Goal: Transaction & Acquisition: Purchase product/service

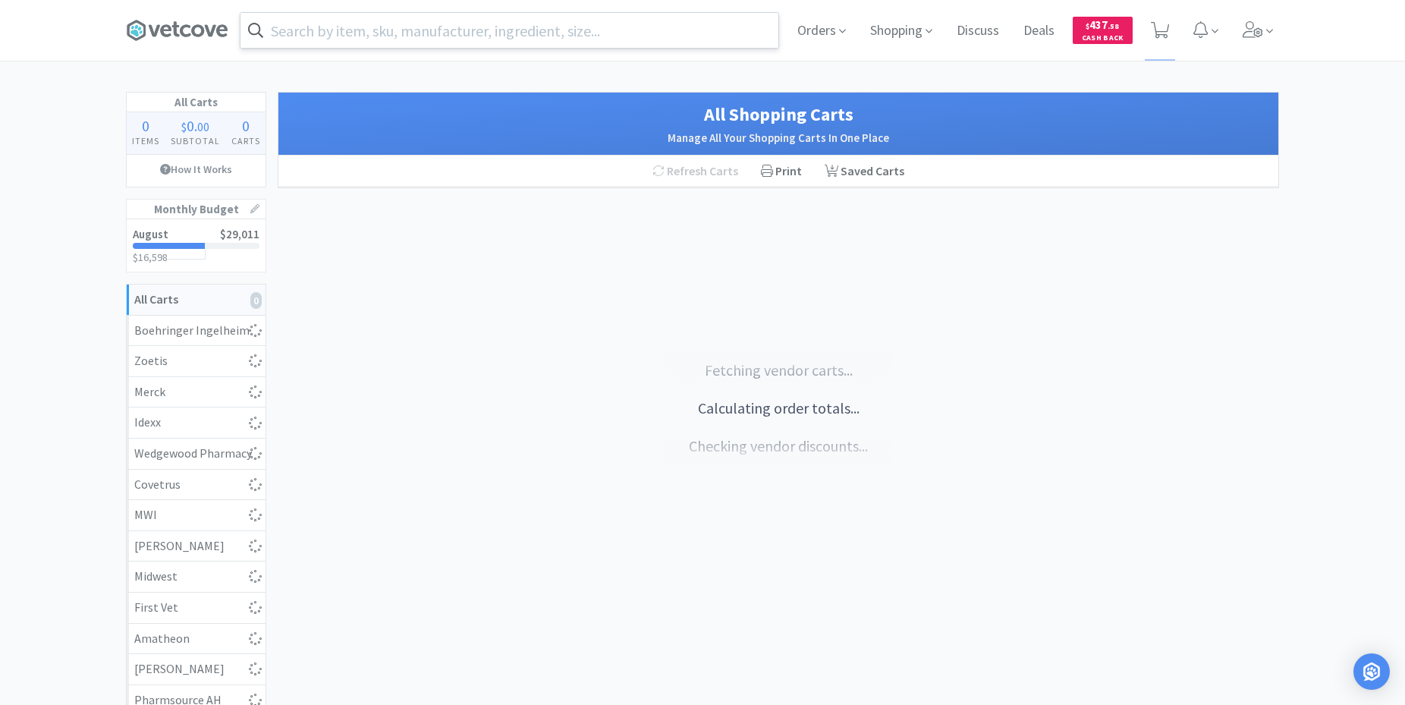
select select "1"
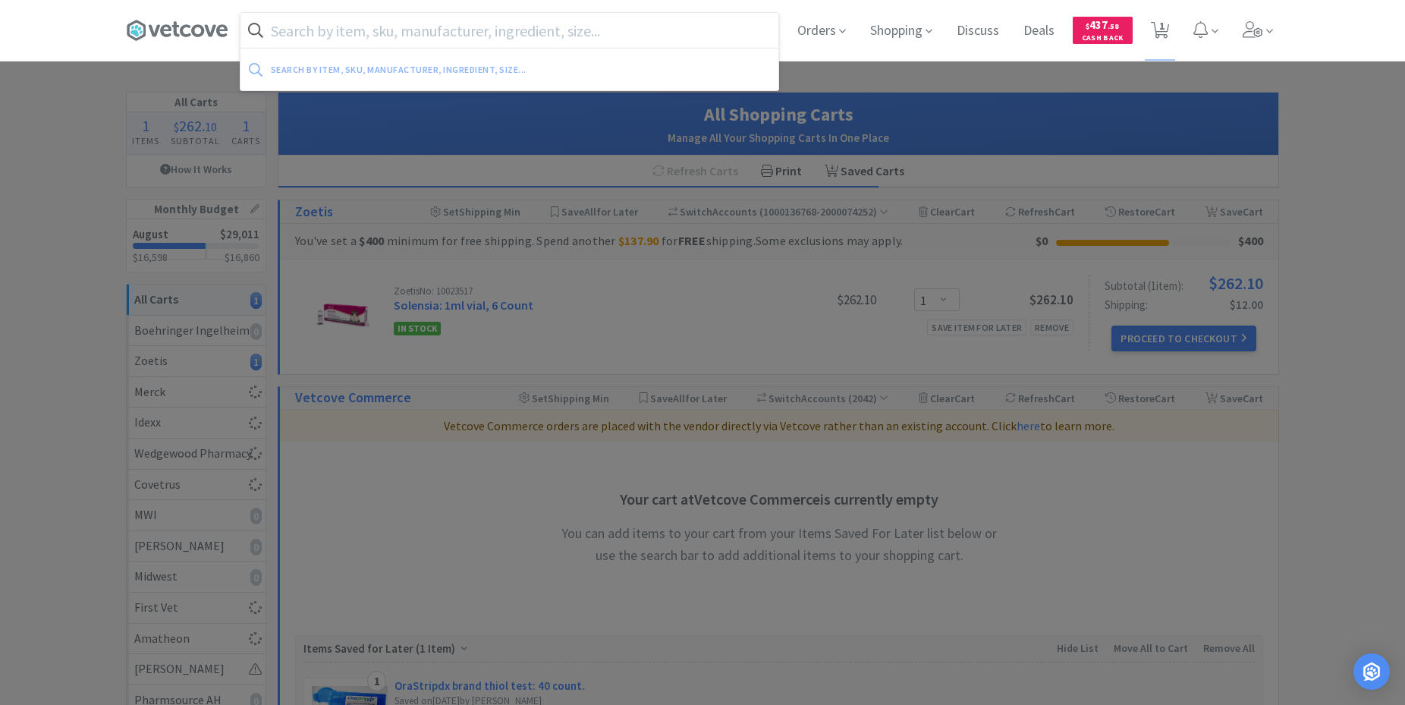
click at [302, 30] on input "text" at bounding box center [510, 30] width 538 height 35
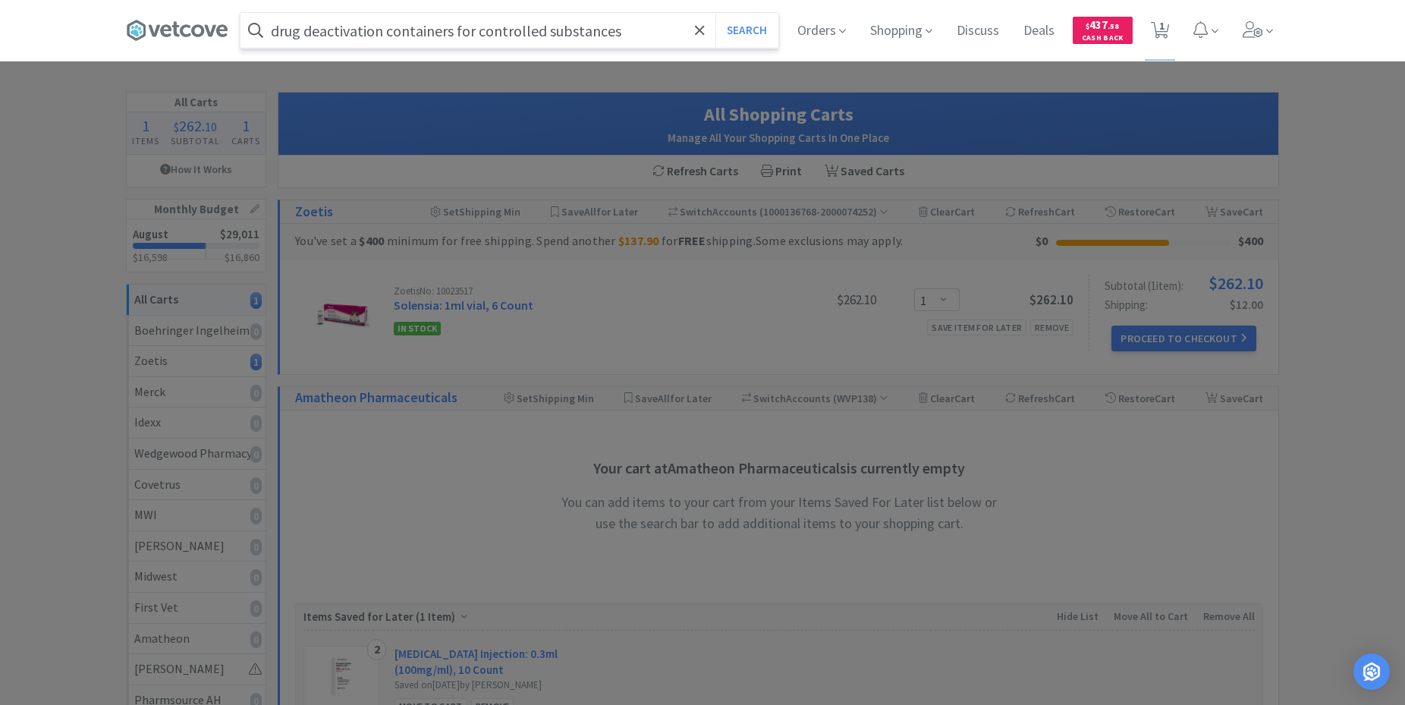
type input "drug deactivation containers for controlled substances"
click at [715, 13] on button "Search" at bounding box center [746, 30] width 63 height 35
select select "1"
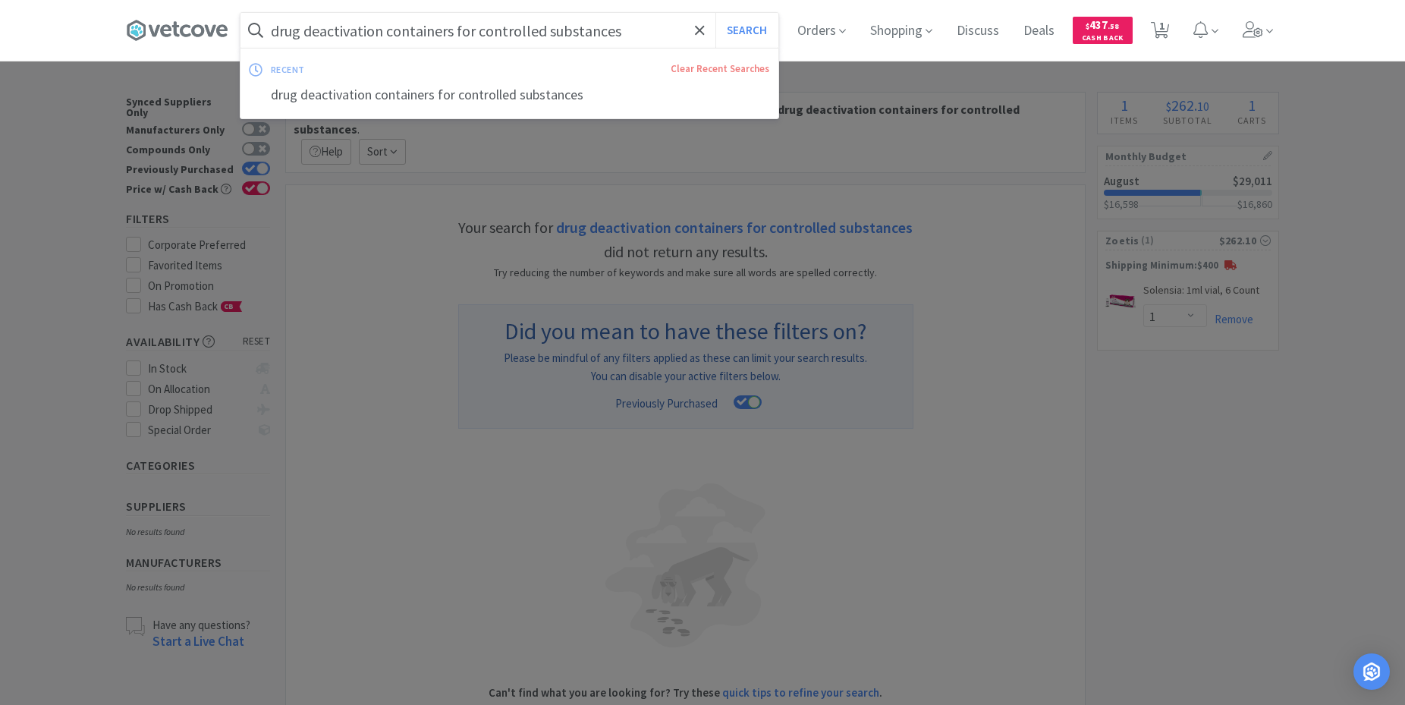
drag, startPoint x: 627, startPoint y: 31, endPoint x: 661, endPoint y: 27, distance: 33.7
click at [661, 27] on input "drug deactivation containers for controlled substances" at bounding box center [510, 30] width 538 height 35
drag, startPoint x: 652, startPoint y: 35, endPoint x: 453, endPoint y: 31, distance: 198.8
click at [453, 31] on input "drug deactivation containers for controlled substances" at bounding box center [510, 30] width 538 height 35
type input "drug deactivation container"
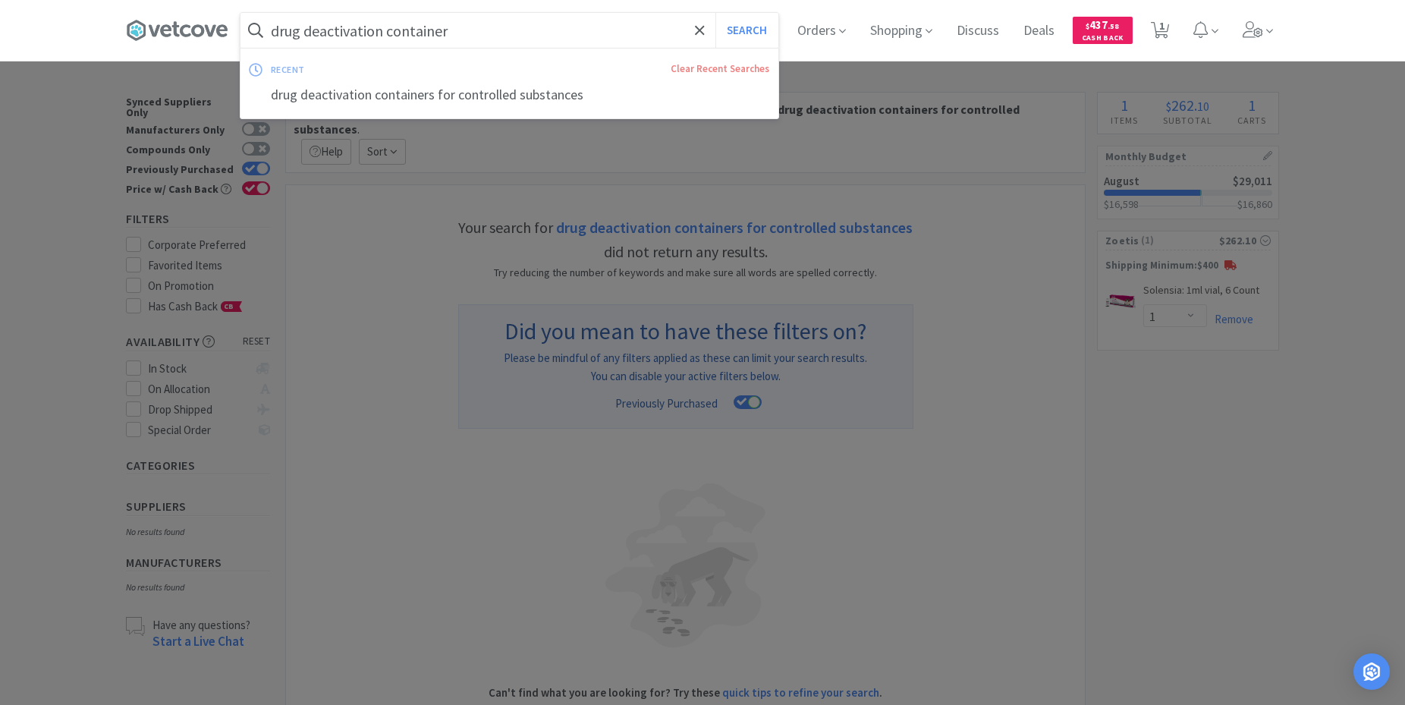
click at [715, 13] on button "Search" at bounding box center [746, 30] width 63 height 35
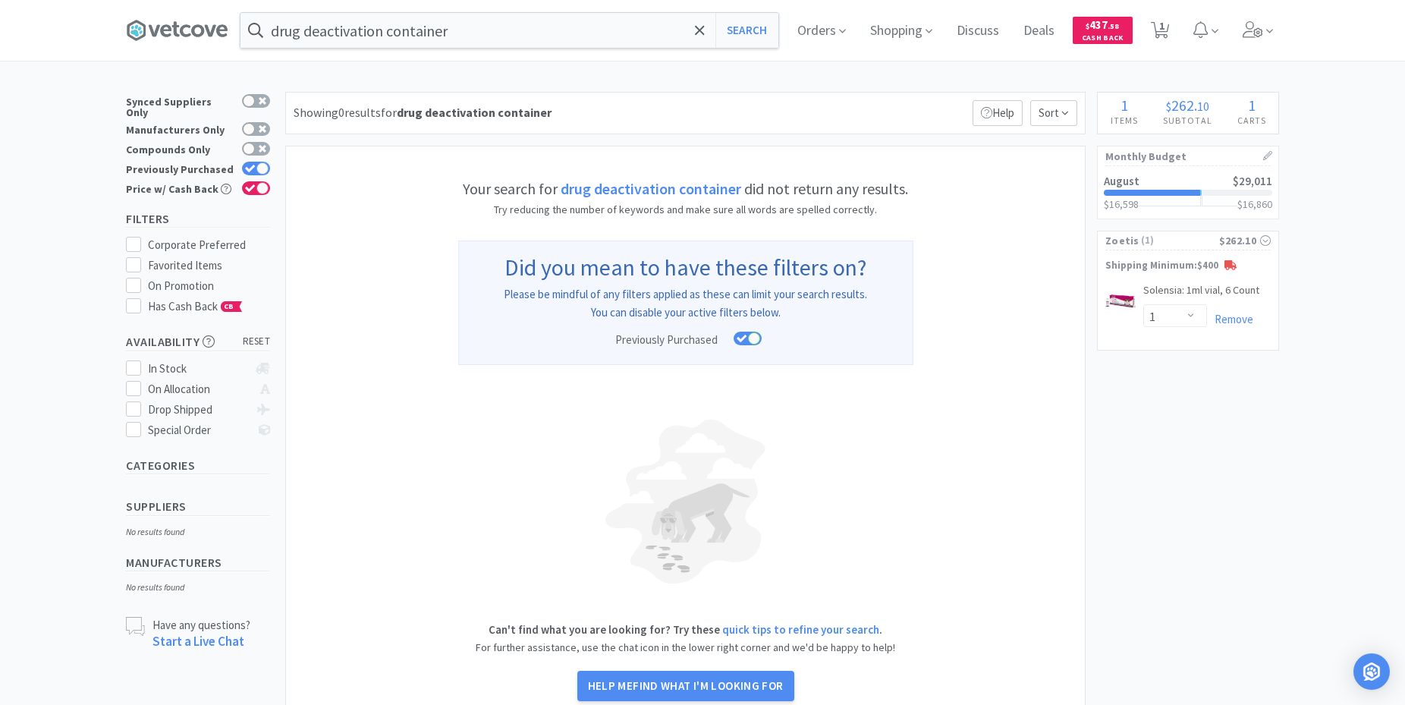
click at [750, 339] on label "Previously Purchased" at bounding box center [686, 339] width 152 height 15
click at [762, 348] on input "Previously Purchased" at bounding box center [762, 348] width 1 height 1
checkbox input "false"
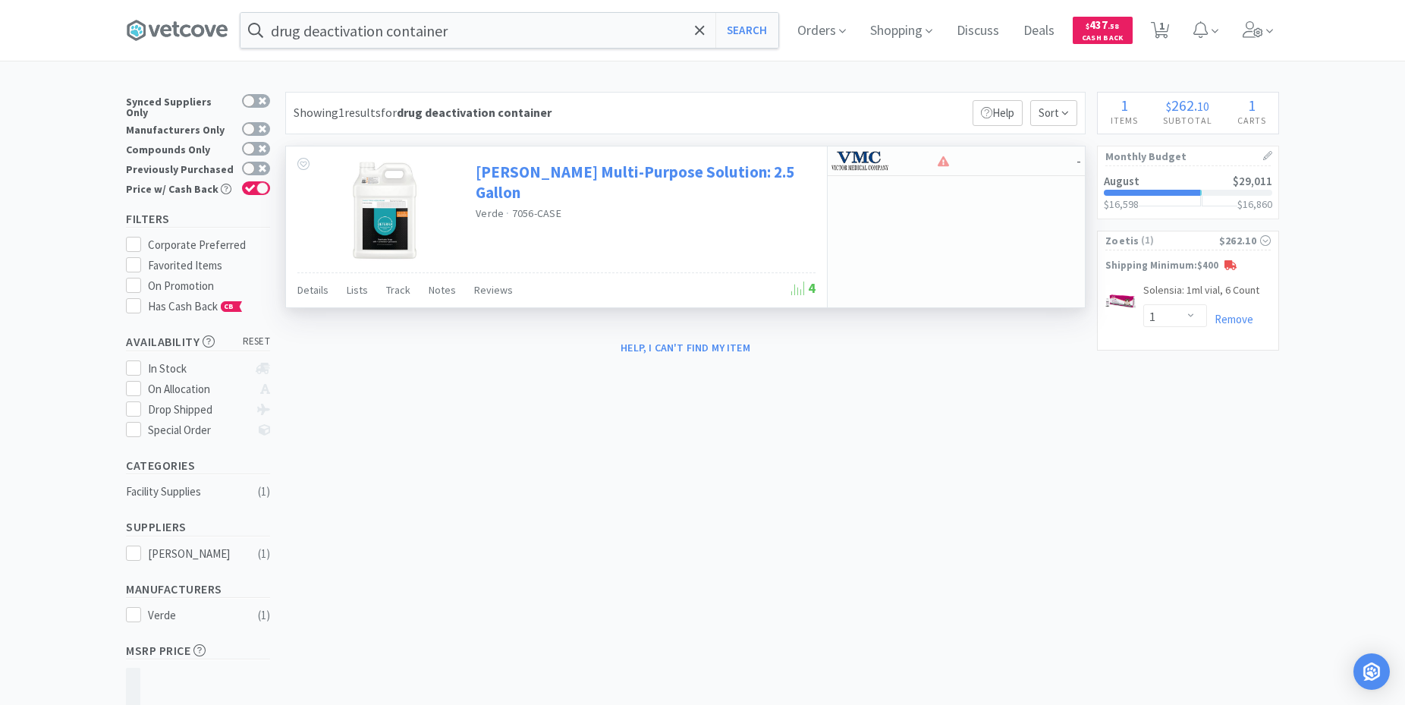
click at [545, 172] on link "[PERSON_NAME] Multi-Purpose Solution: 2.5 Gallon" at bounding box center [644, 183] width 336 height 42
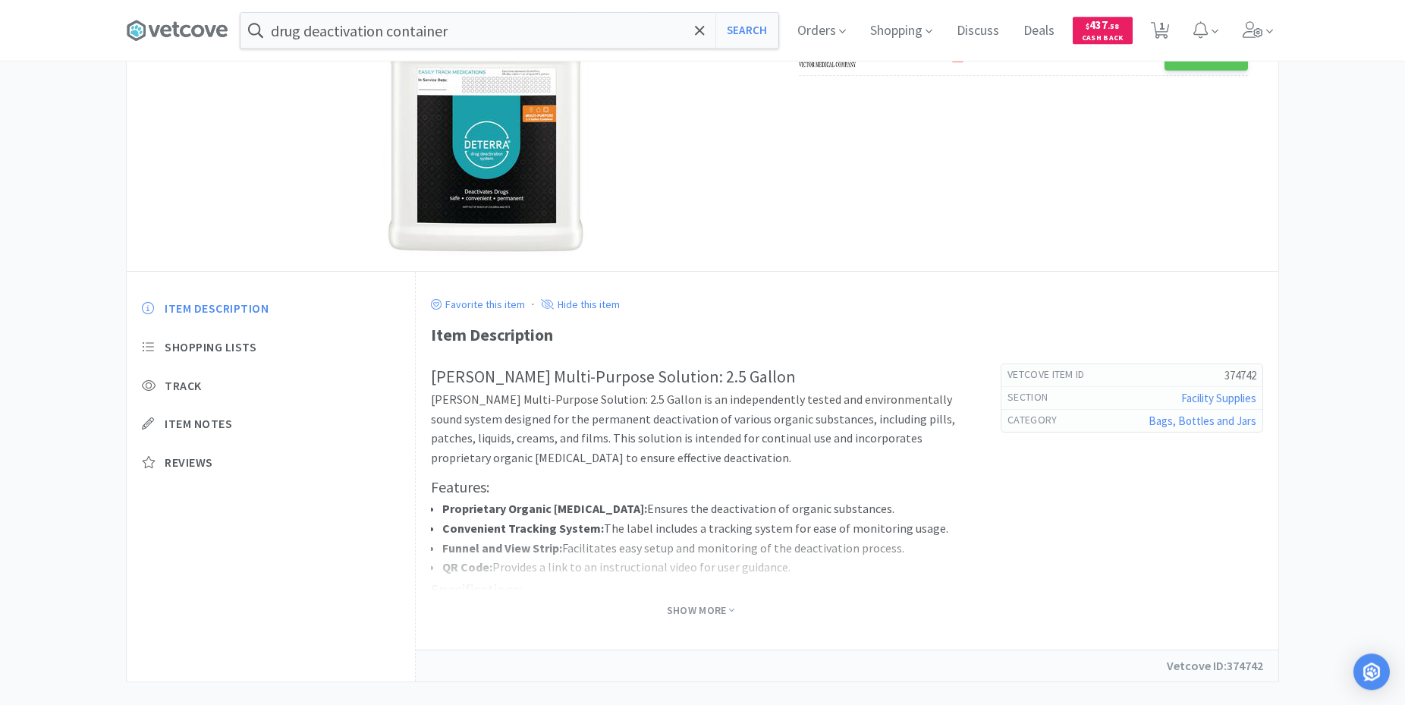
scroll to position [221, 0]
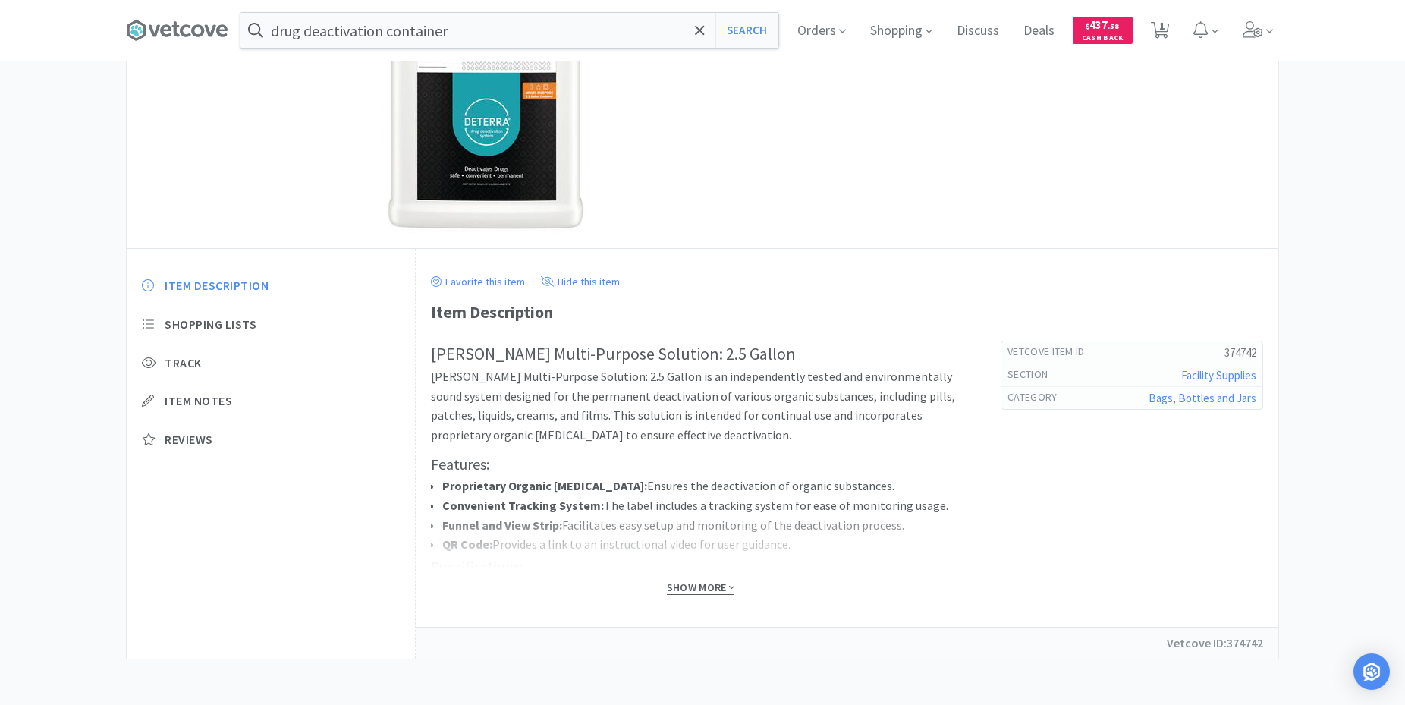
click at [711, 589] on span "Show More" at bounding box center [701, 587] width 68 height 14
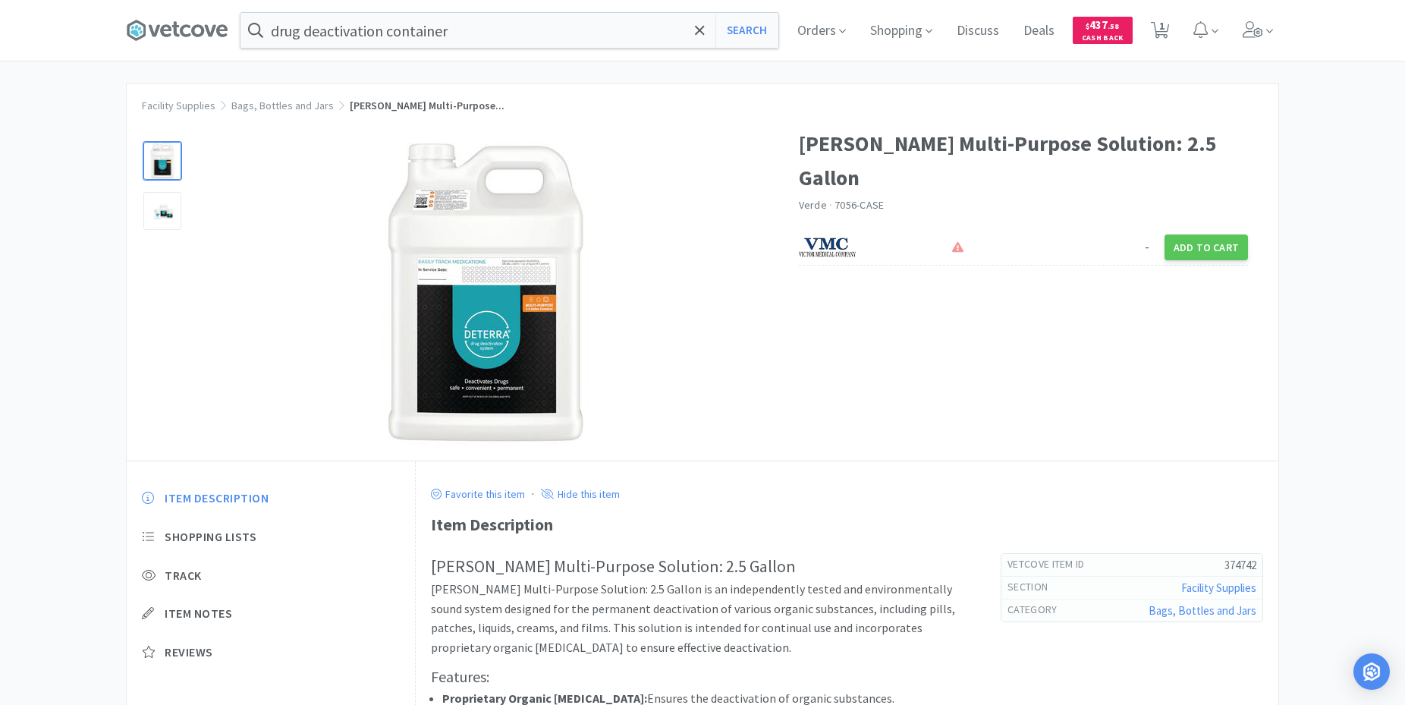
scroll to position [0, 0]
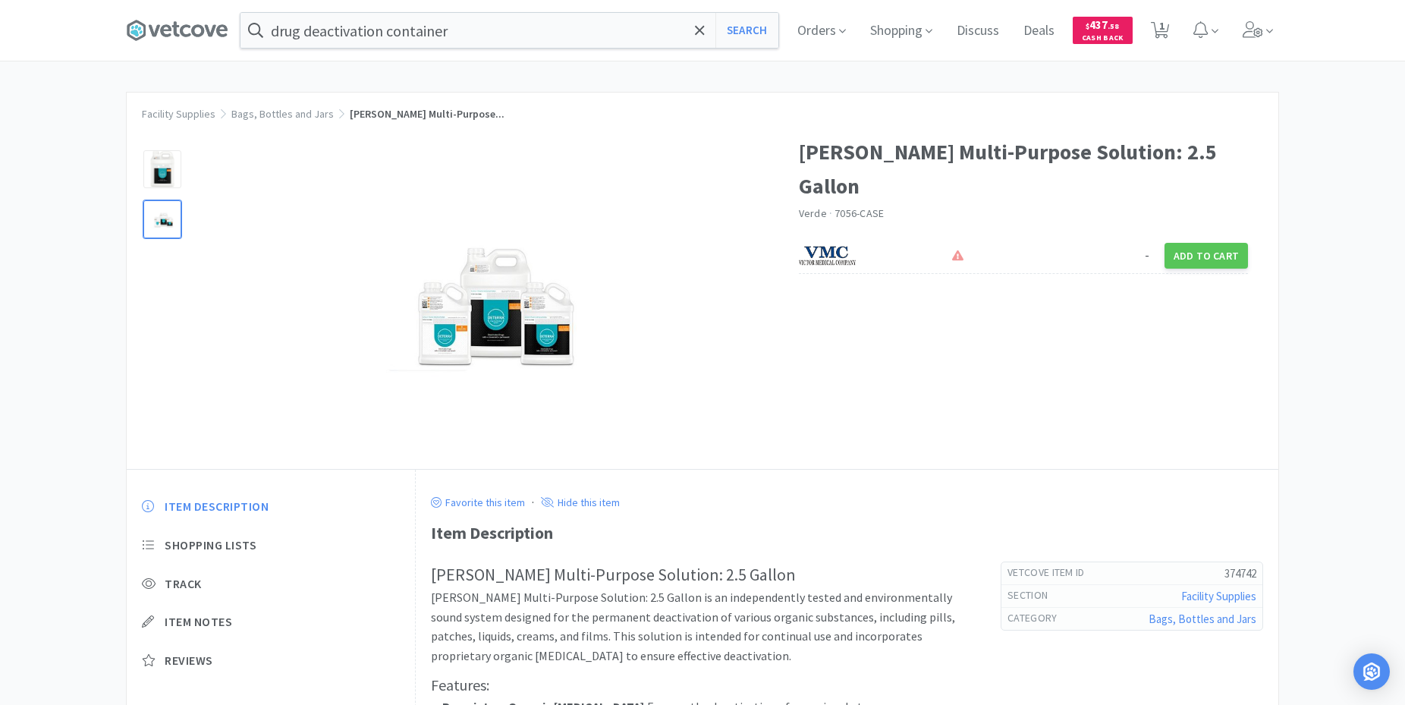
click at [163, 222] on div at bounding box center [162, 219] width 38 height 38
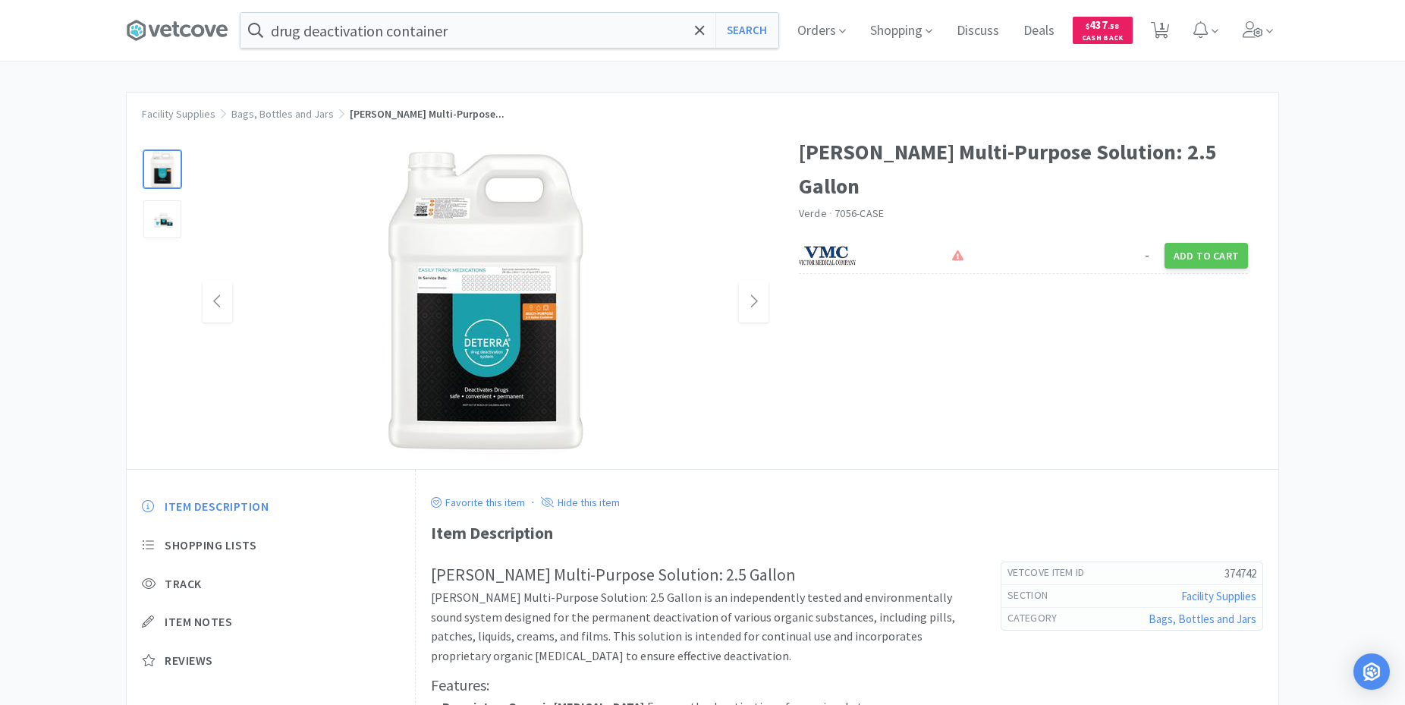
click at [491, 332] on img at bounding box center [485, 301] width 303 height 303
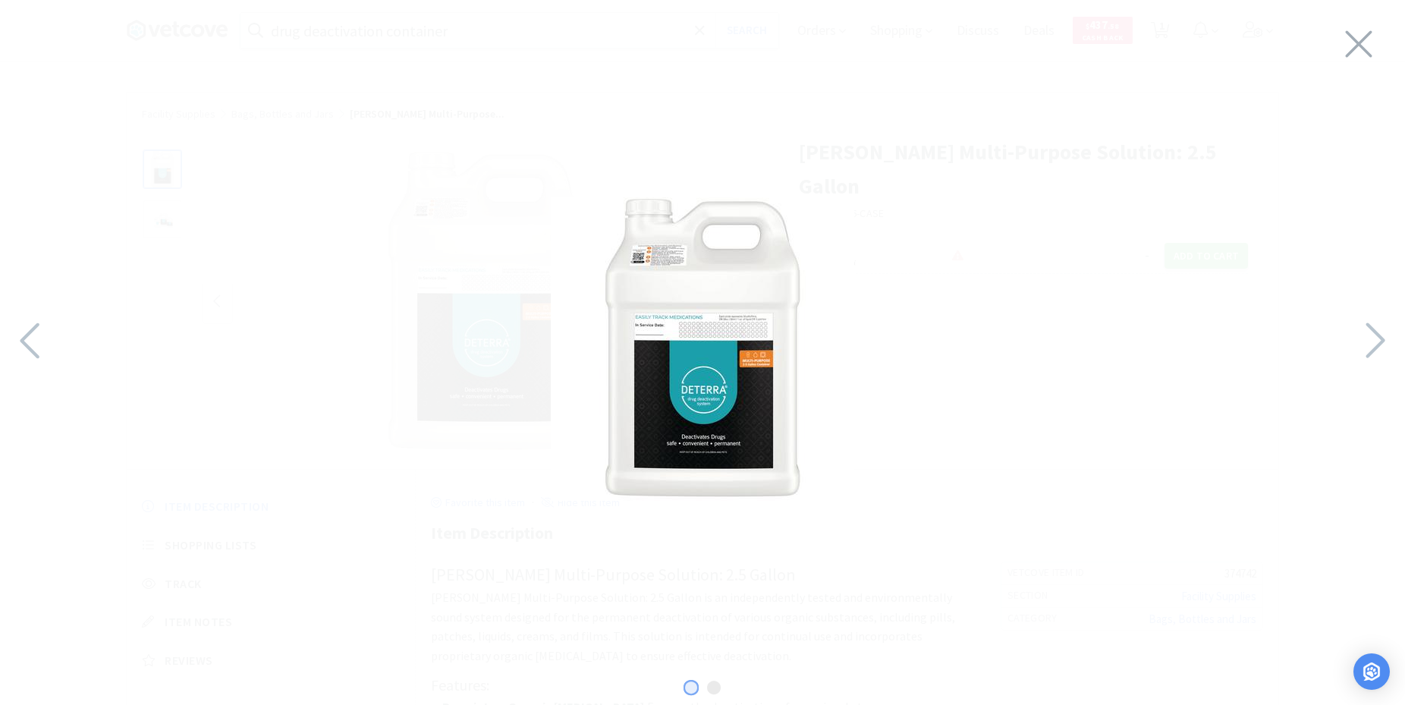
click at [701, 408] on img at bounding box center [702, 348] width 303 height 303
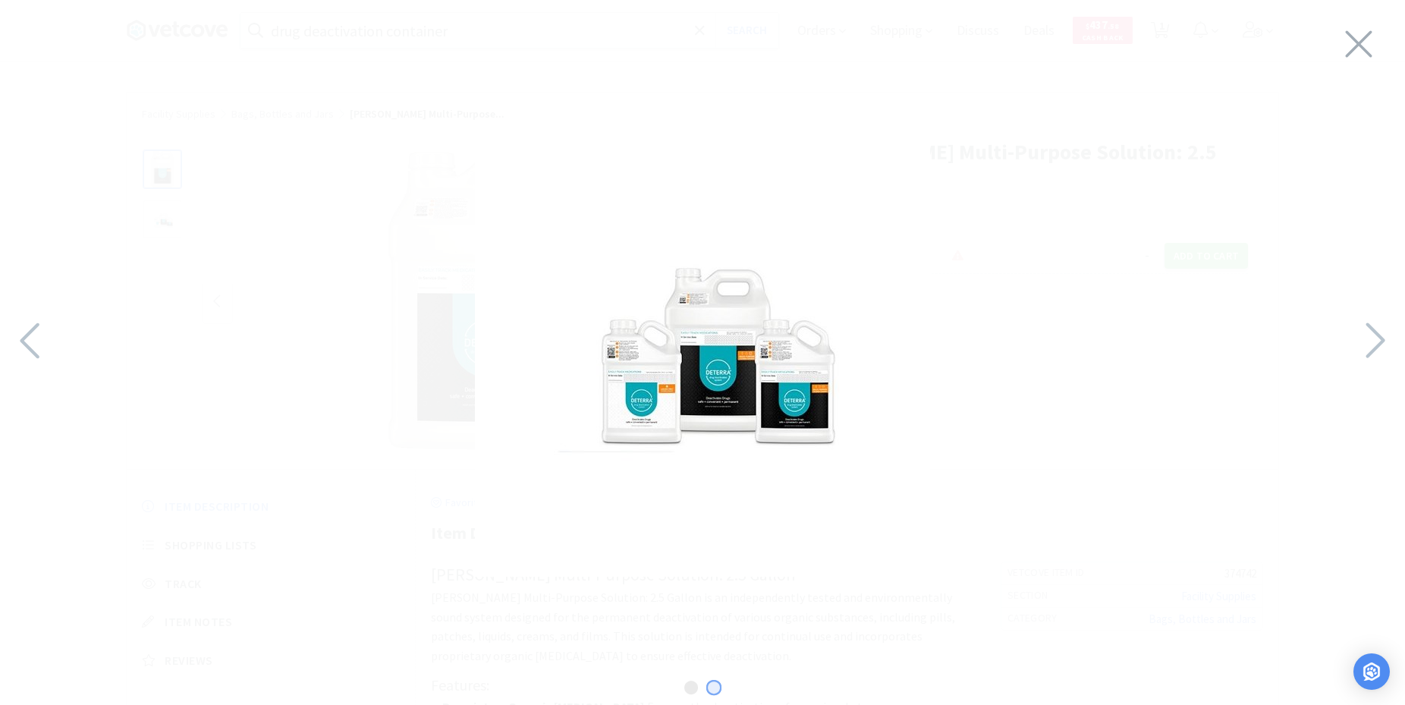
click at [687, 376] on img at bounding box center [702, 348] width 455 height 455
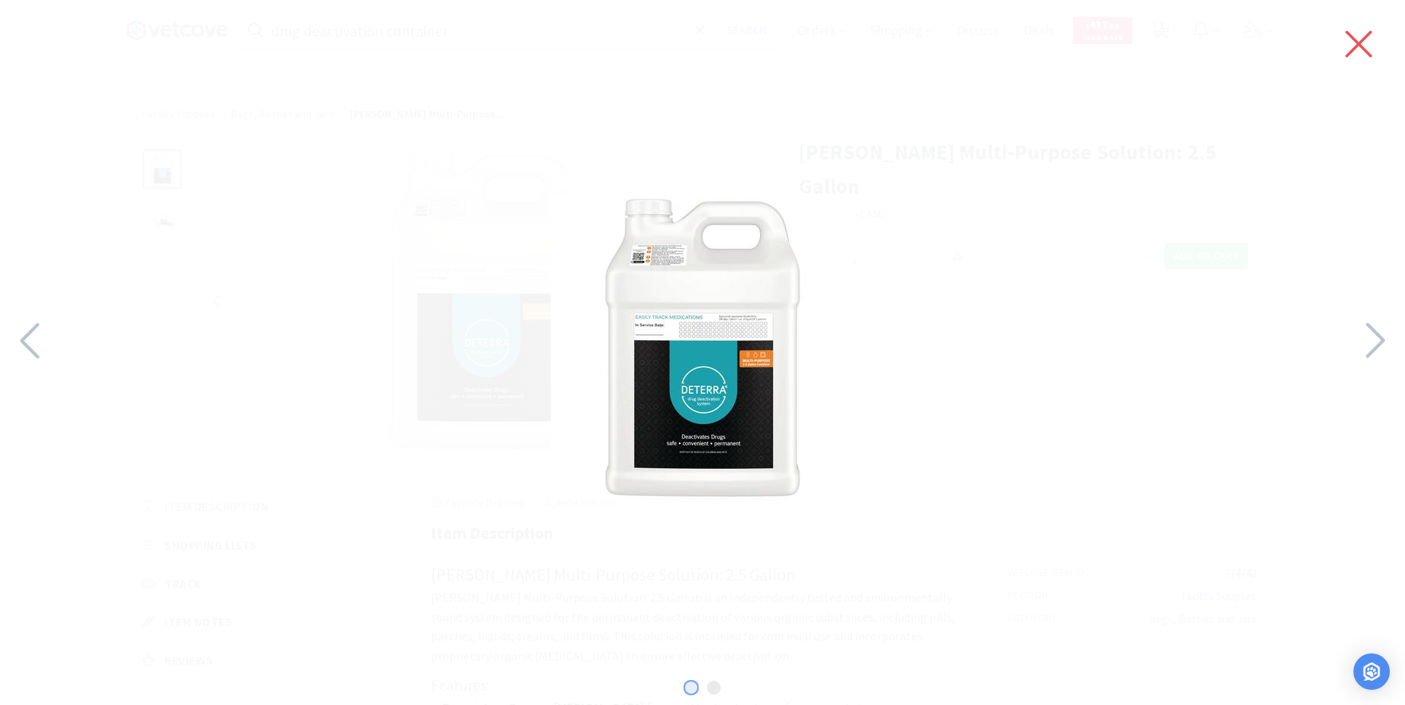
click at [1355, 47] on icon at bounding box center [1359, 44] width 27 height 27
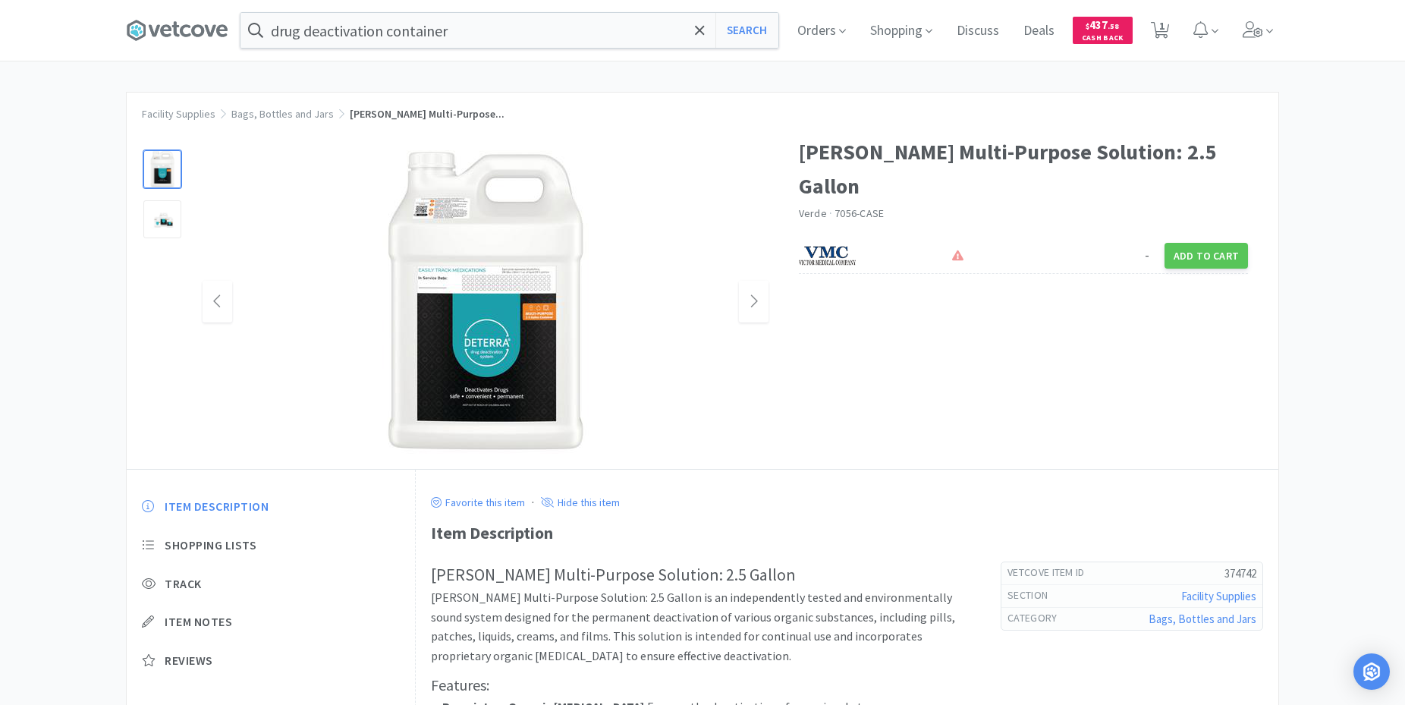
click at [508, 288] on img at bounding box center [485, 301] width 303 height 303
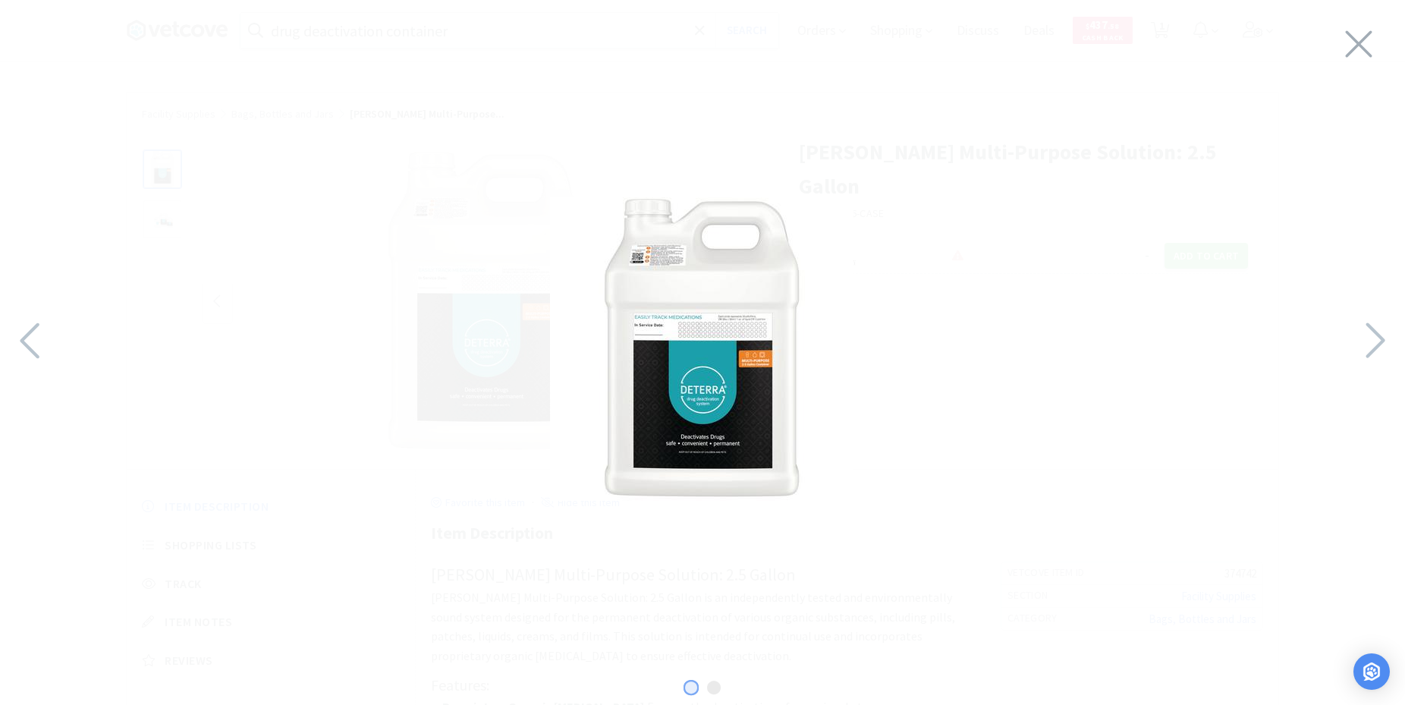
click at [680, 322] on img at bounding box center [701, 348] width 303 height 303
click at [678, 322] on div at bounding box center [1404, 341] width 5621 height 682
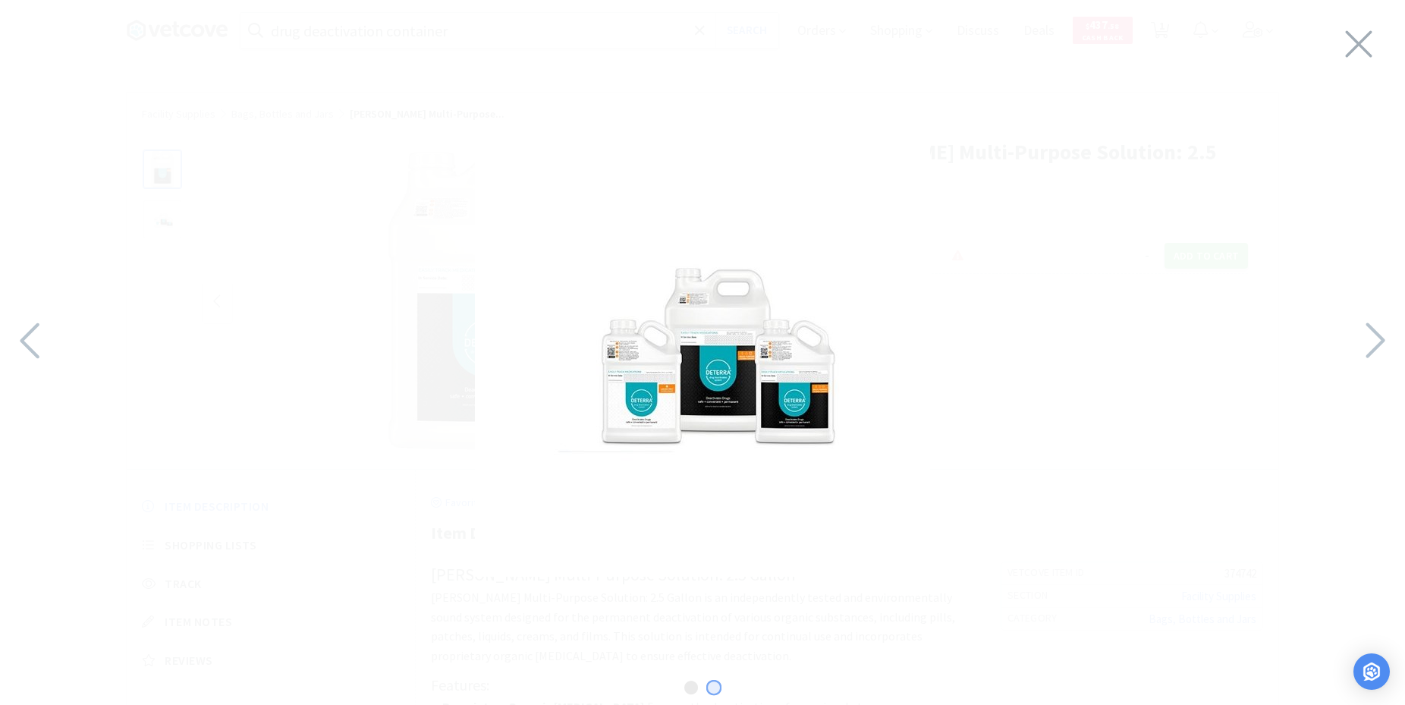
click at [495, 331] on img at bounding box center [702, 348] width 455 height 455
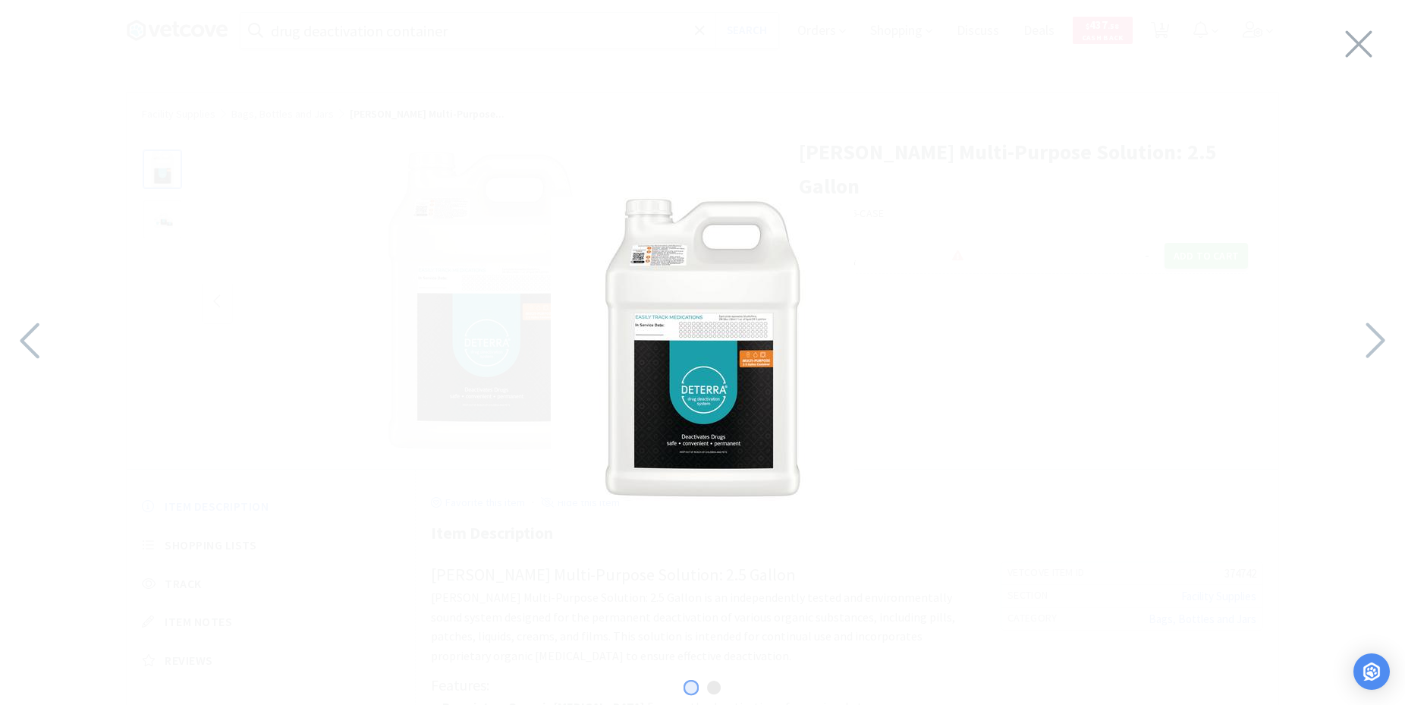
drag, startPoint x: 706, startPoint y: 373, endPoint x: 683, endPoint y: 257, distance: 117.5
click at [467, 379] on div at bounding box center [702, 348] width 1405 height 667
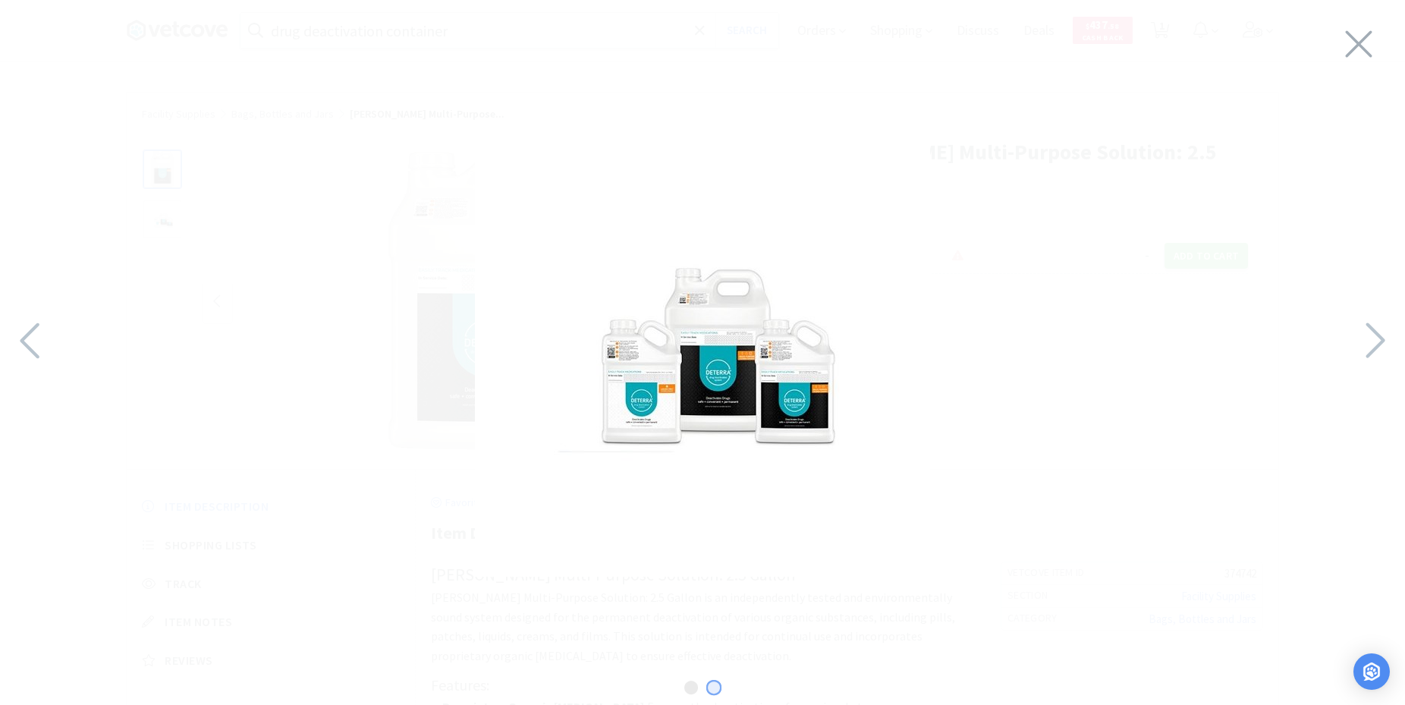
click at [555, 292] on img at bounding box center [702, 348] width 455 height 455
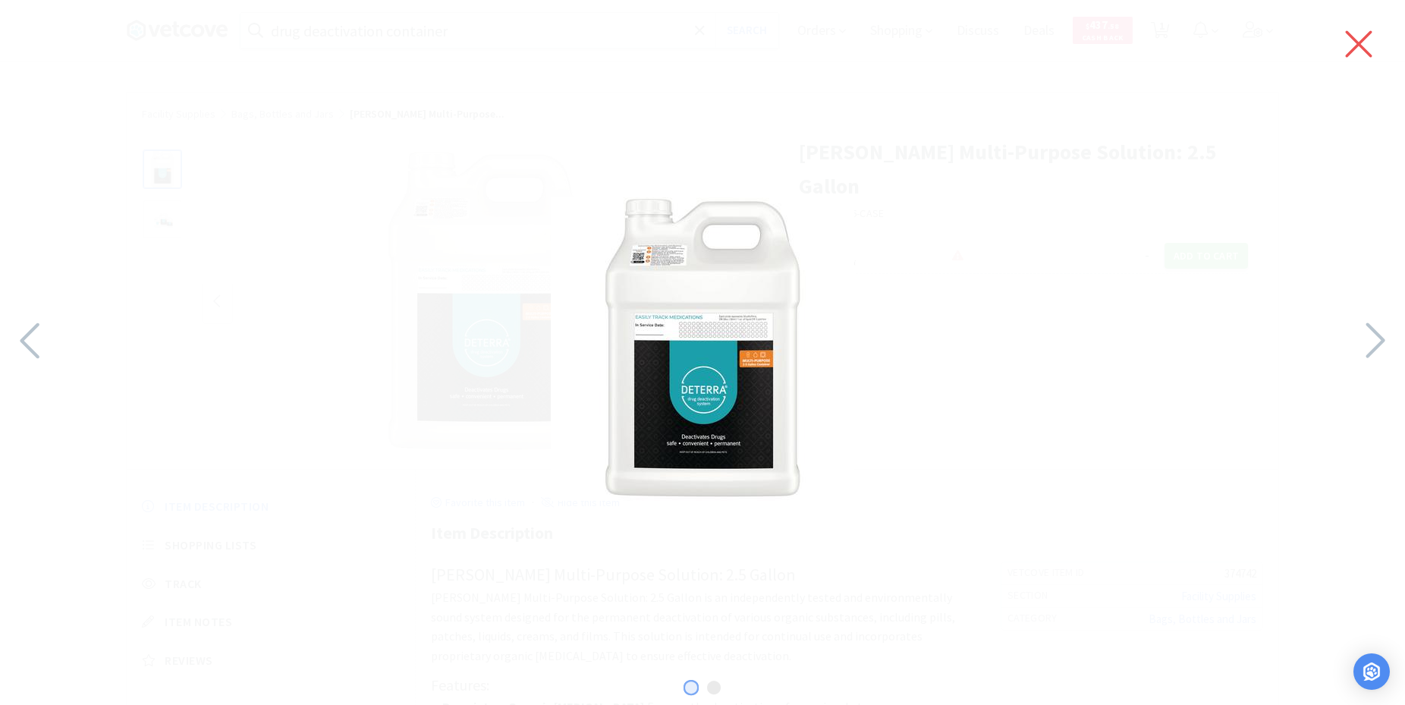
click at [1346, 41] on icon at bounding box center [1359, 44] width 32 height 42
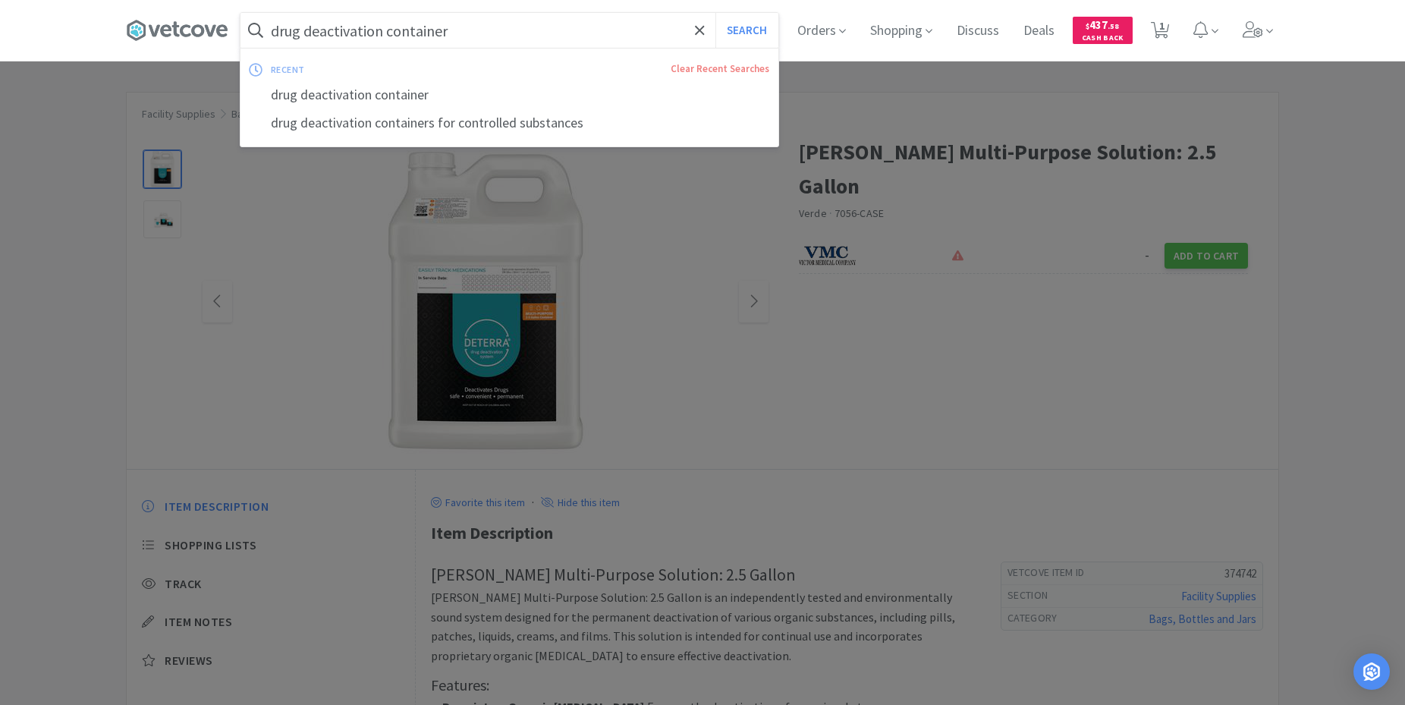
drag, startPoint x: 472, startPoint y: 34, endPoint x: 449, endPoint y: 30, distance: 23.2
click at [449, 30] on input "drug deactivation container" at bounding box center [510, 30] width 538 height 35
drag, startPoint x: 467, startPoint y: 31, endPoint x: 391, endPoint y: 28, distance: 76.7
click at [390, 28] on input "drug deactivation container" at bounding box center [510, 30] width 538 height 35
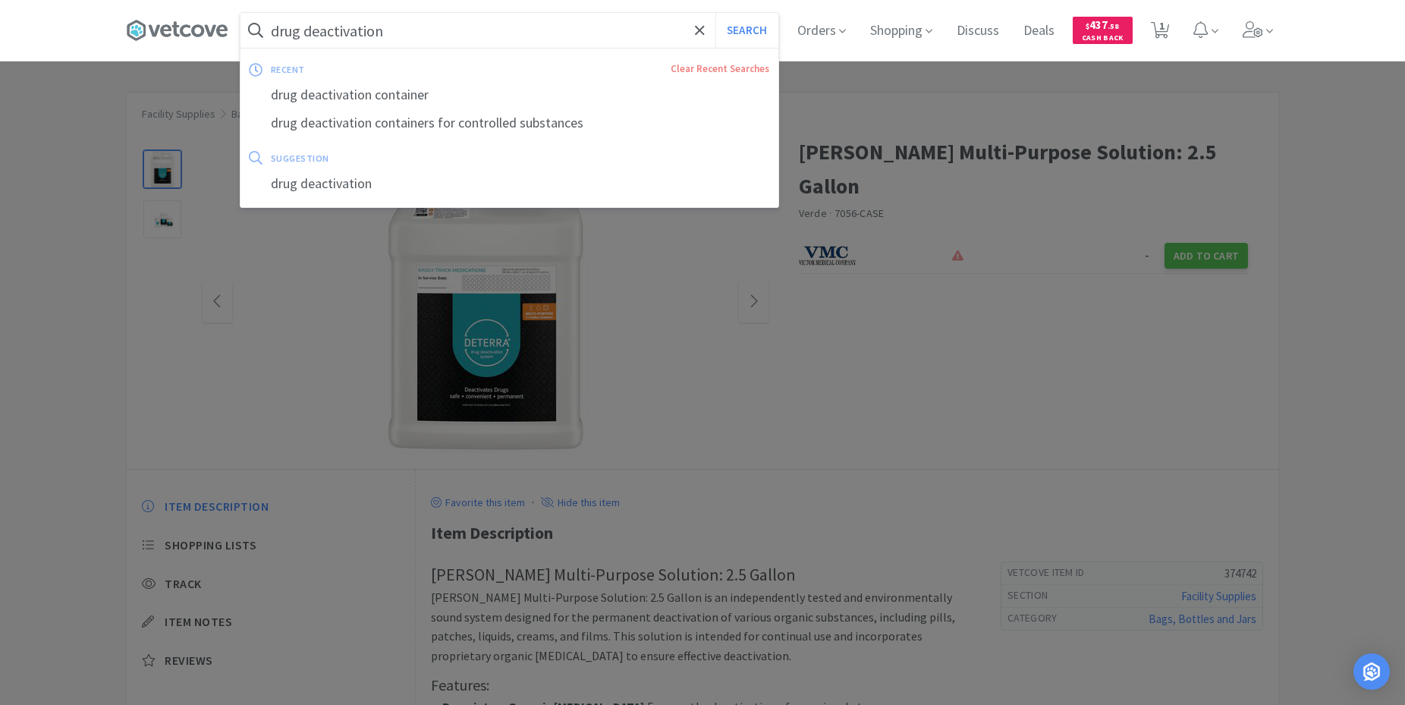
type input "drug deactivation"
click at [715, 13] on button "Search" at bounding box center [746, 30] width 63 height 35
select select "1"
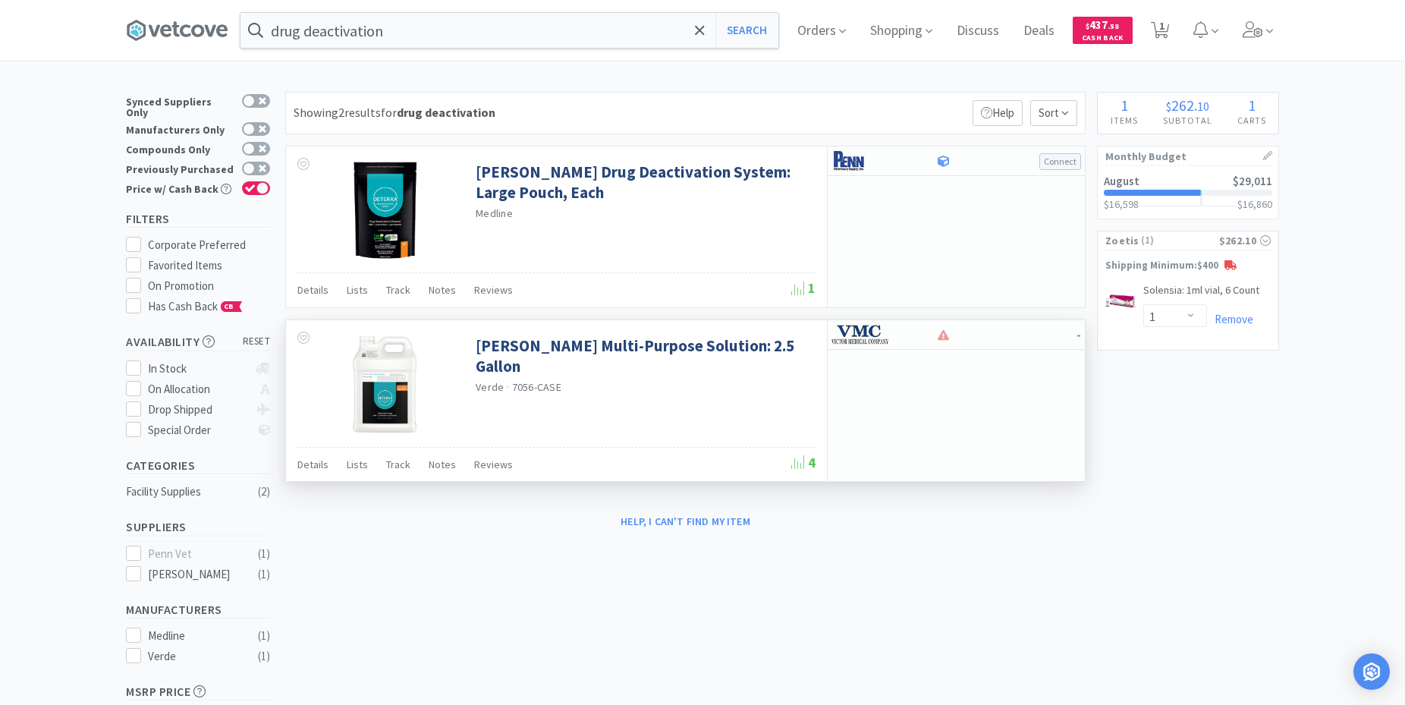
click at [958, 365] on div "-" at bounding box center [956, 400] width 258 height 161
click at [385, 390] on img at bounding box center [384, 384] width 99 height 99
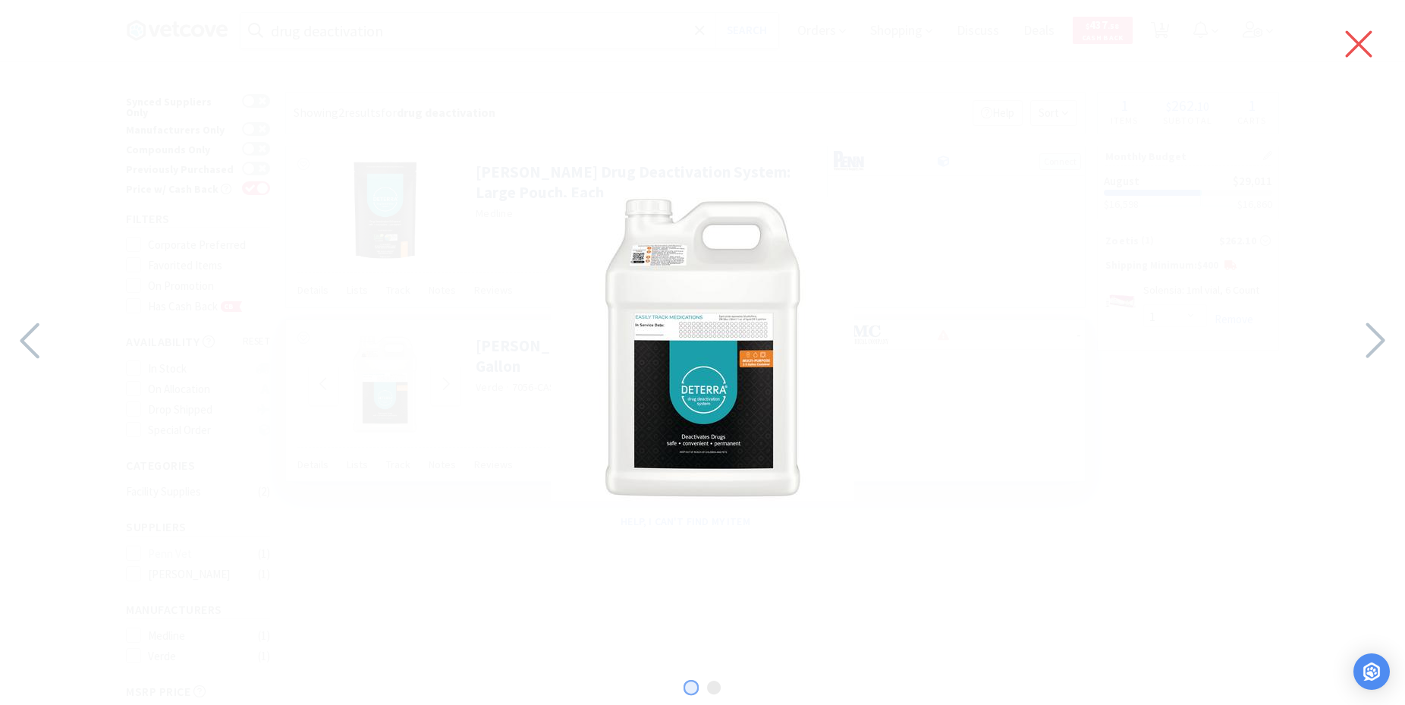
click at [1366, 34] on icon at bounding box center [1359, 44] width 32 height 42
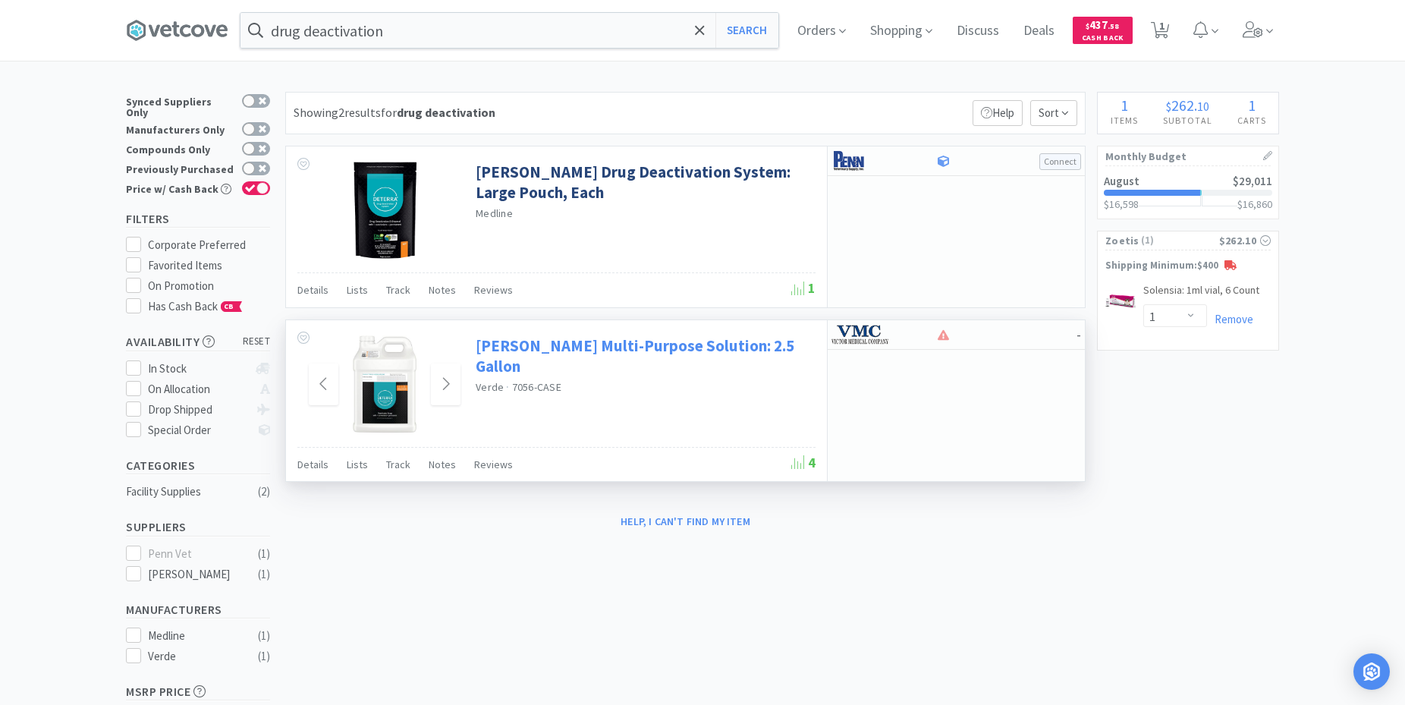
click at [538, 343] on link "[PERSON_NAME] Multi-Purpose Solution: 2.5 Gallon" at bounding box center [644, 356] width 336 height 42
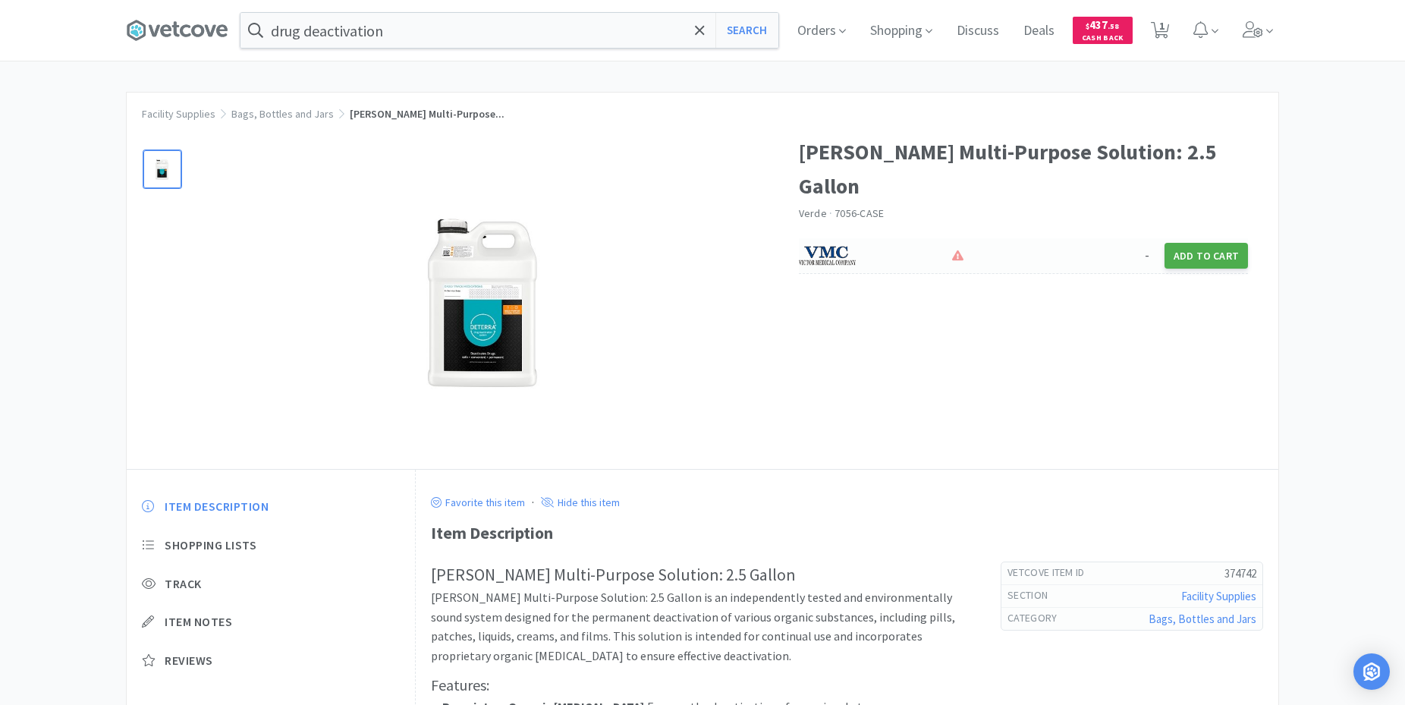
click at [1216, 243] on button "Add to Cart" at bounding box center [1206, 256] width 83 height 26
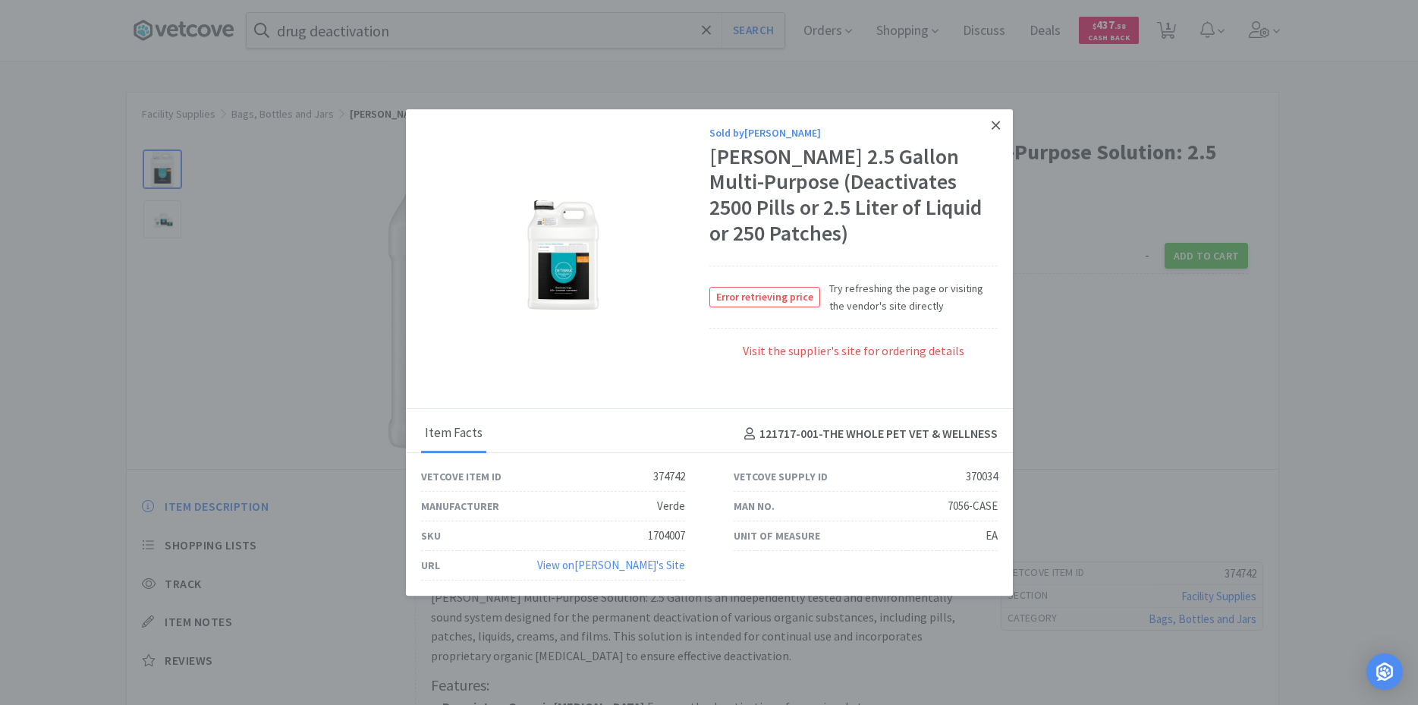
click at [1000, 122] on icon at bounding box center [996, 125] width 8 height 8
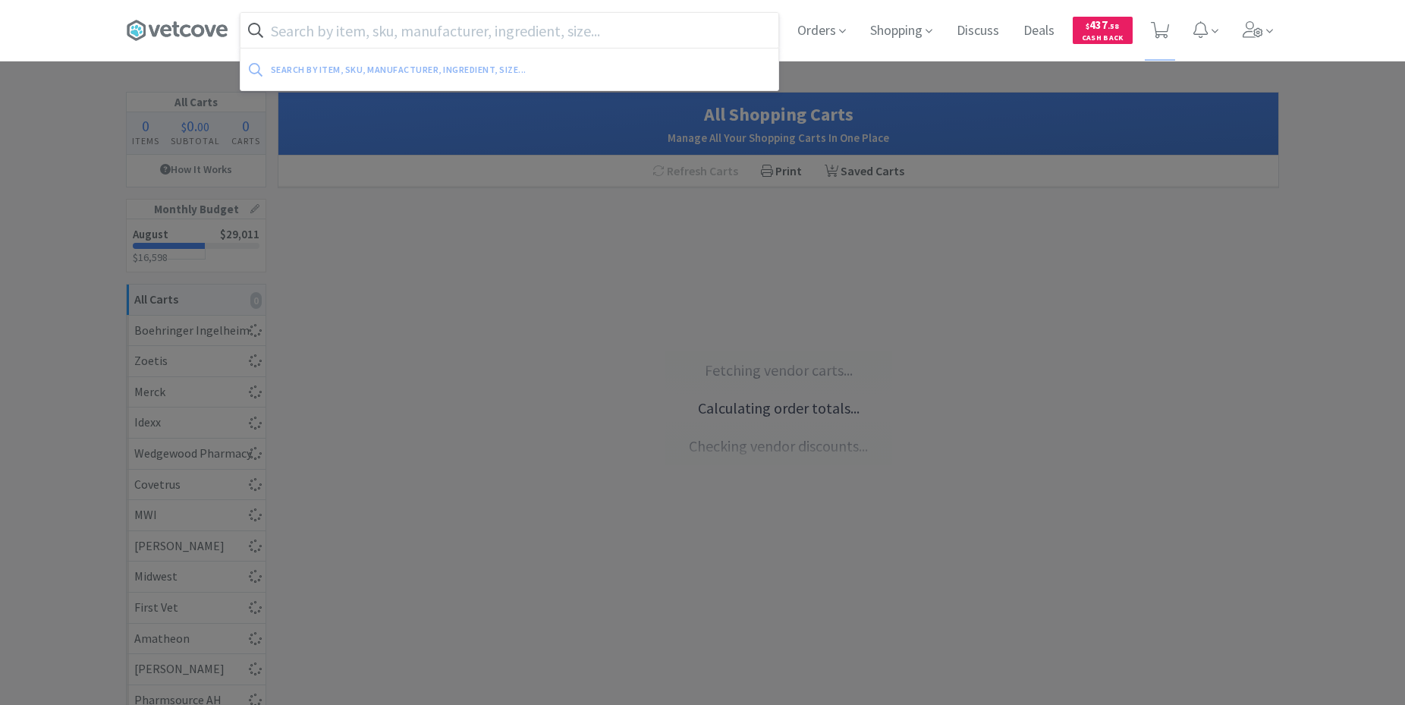
click at [284, 29] on input "text" at bounding box center [510, 30] width 538 height 35
select select "1"
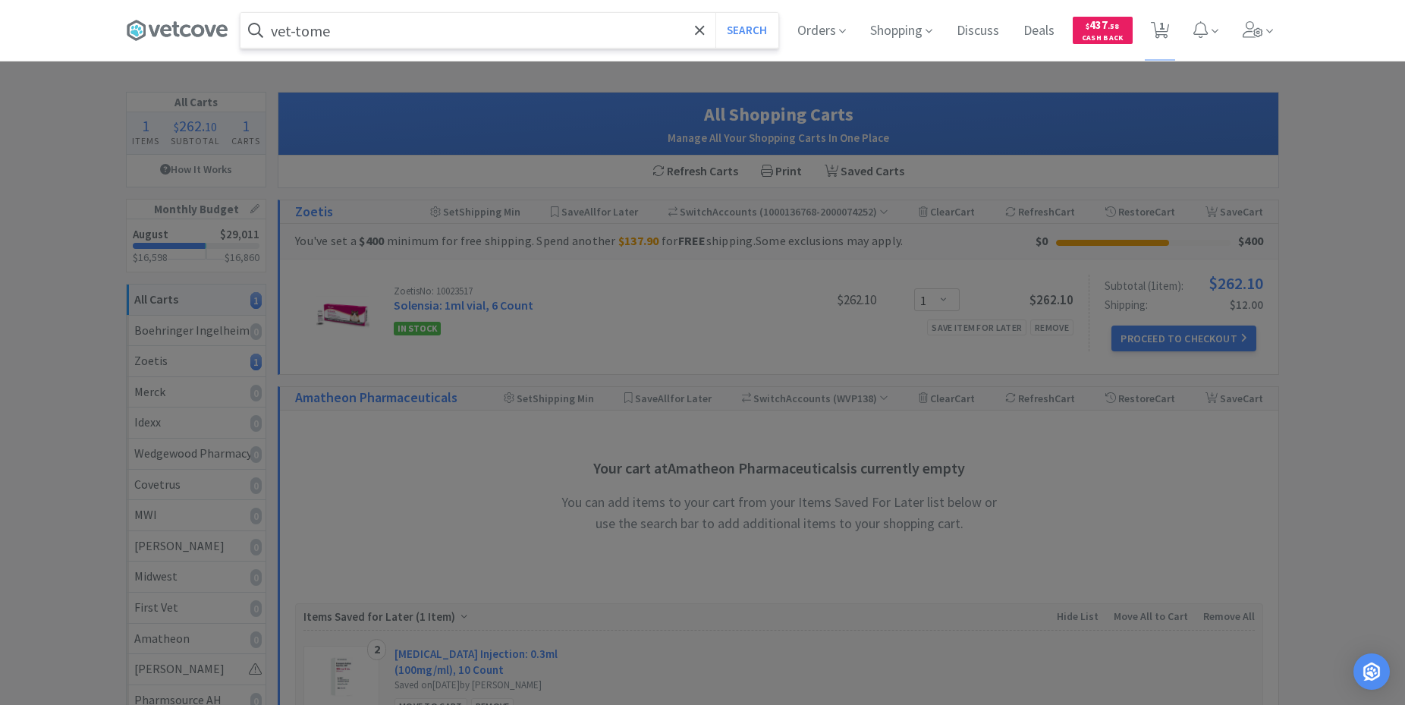
type input "vet-tome"
click at [715, 13] on button "Search" at bounding box center [746, 30] width 63 height 35
select select "1"
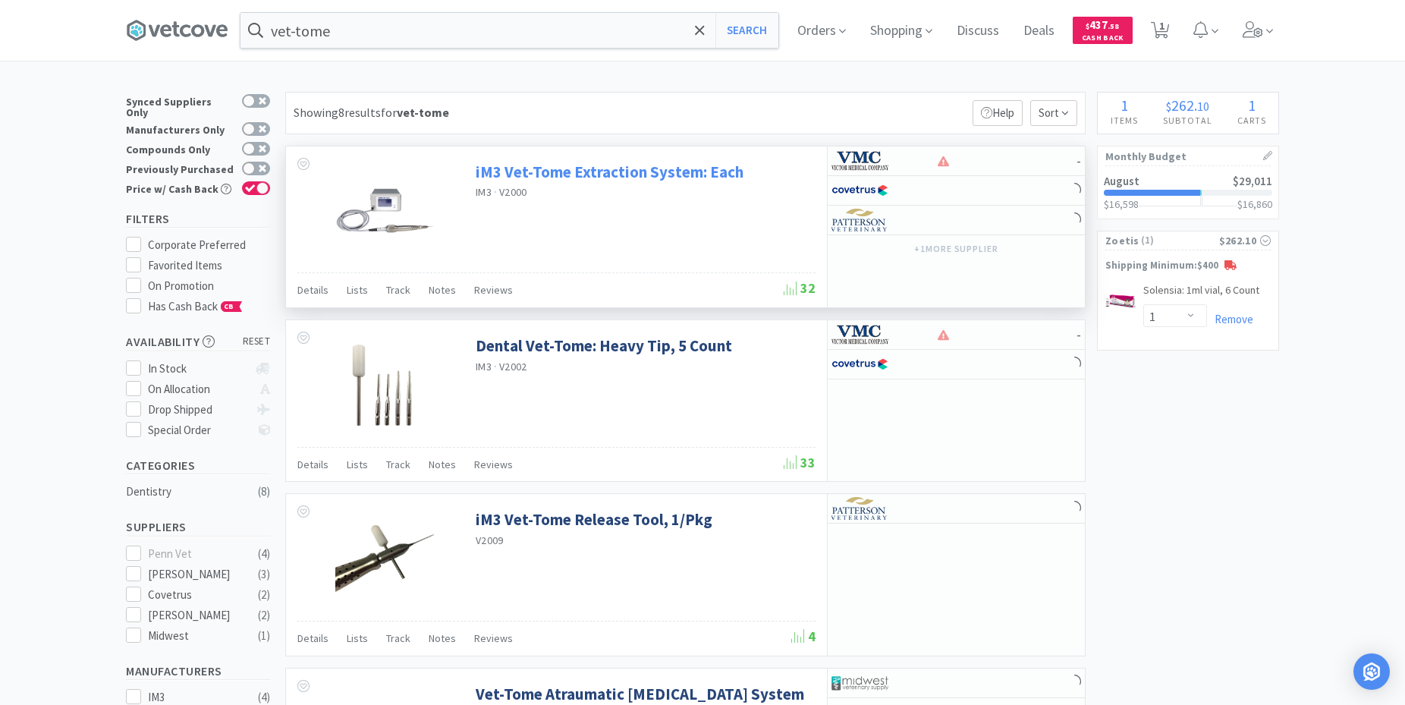
click at [524, 171] on link "iM3 Vet-Tome Extraction System: Each" at bounding box center [610, 172] width 268 height 20
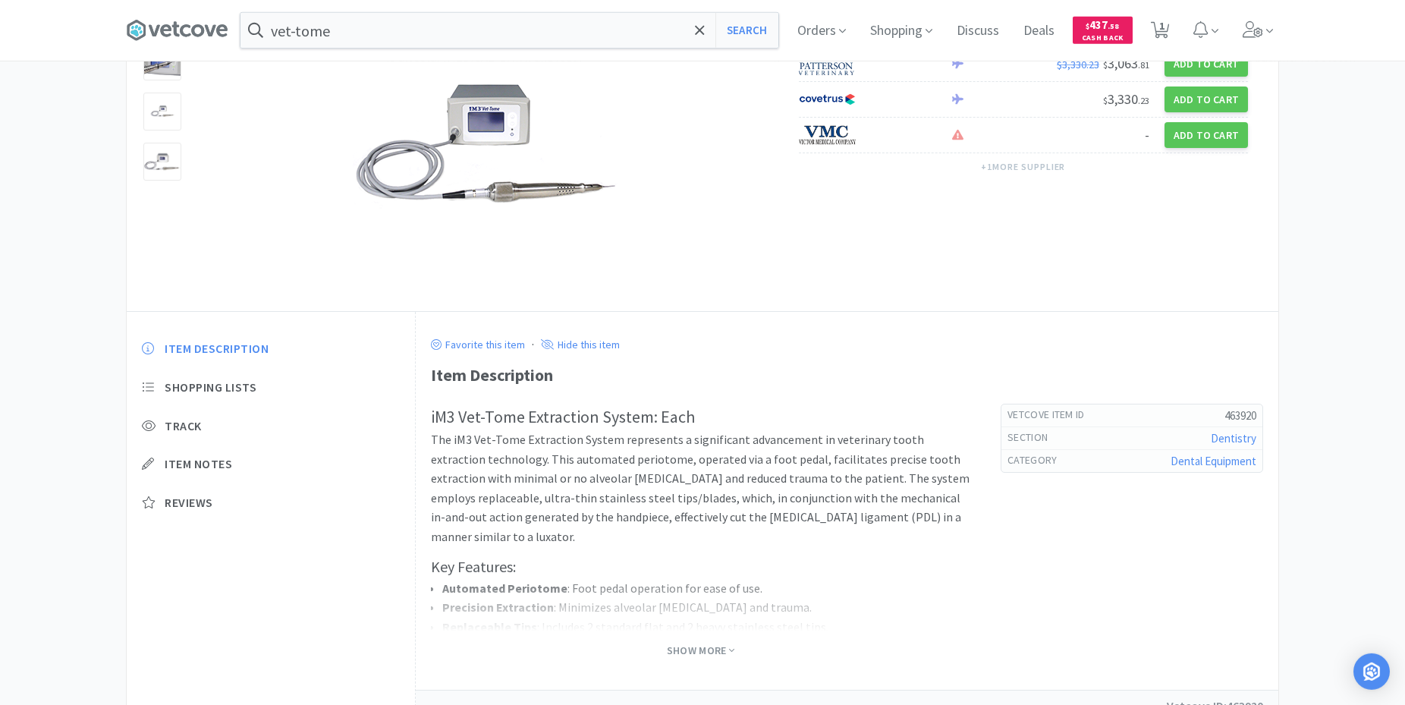
scroll to position [221, 0]
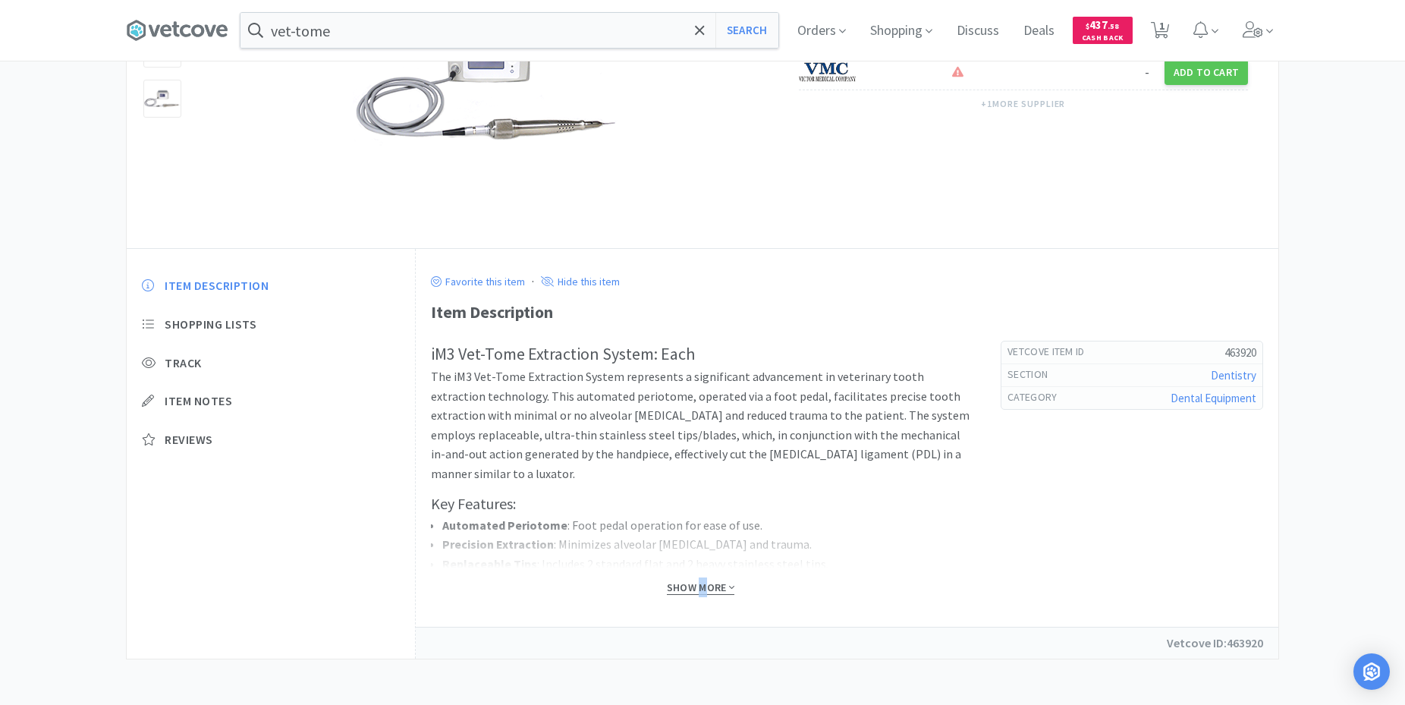
click at [702, 587] on span "Show More" at bounding box center [701, 587] width 68 height 14
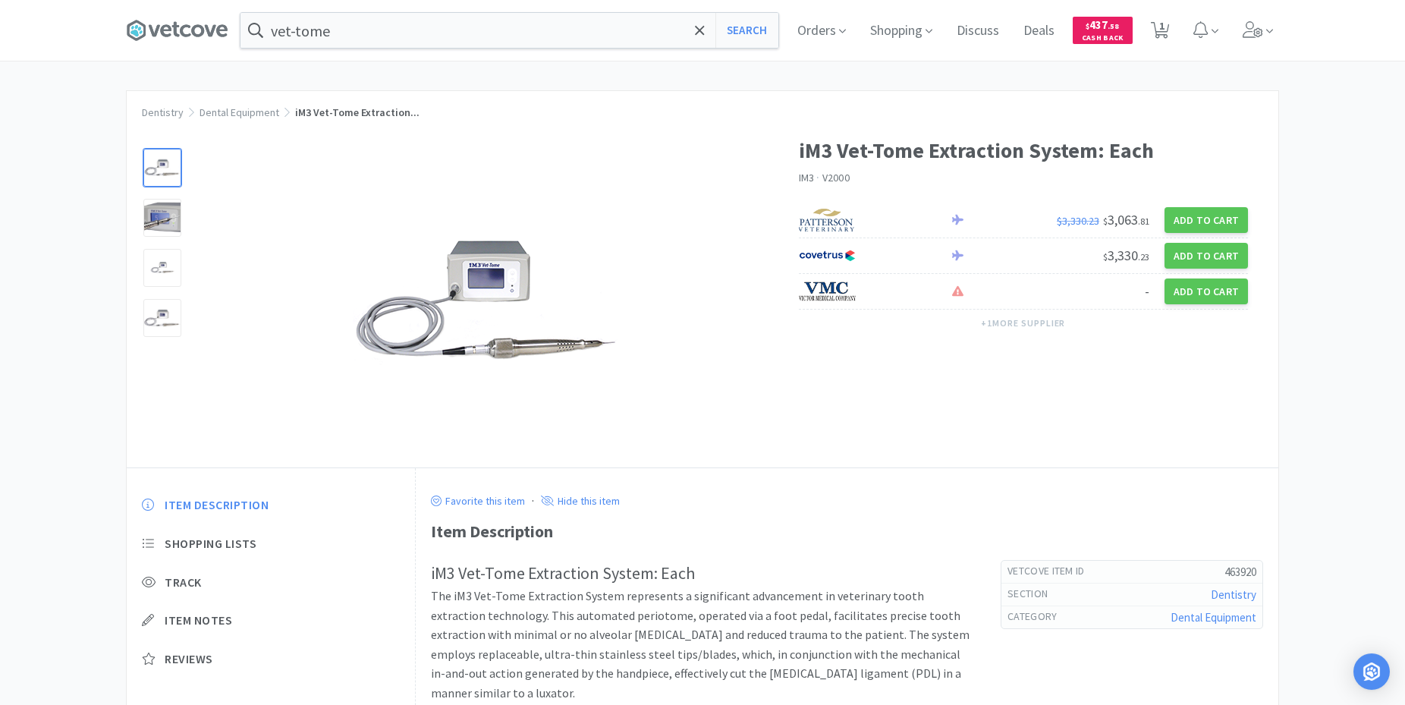
scroll to position [0, 0]
